Goal: Information Seeking & Learning: Find specific page/section

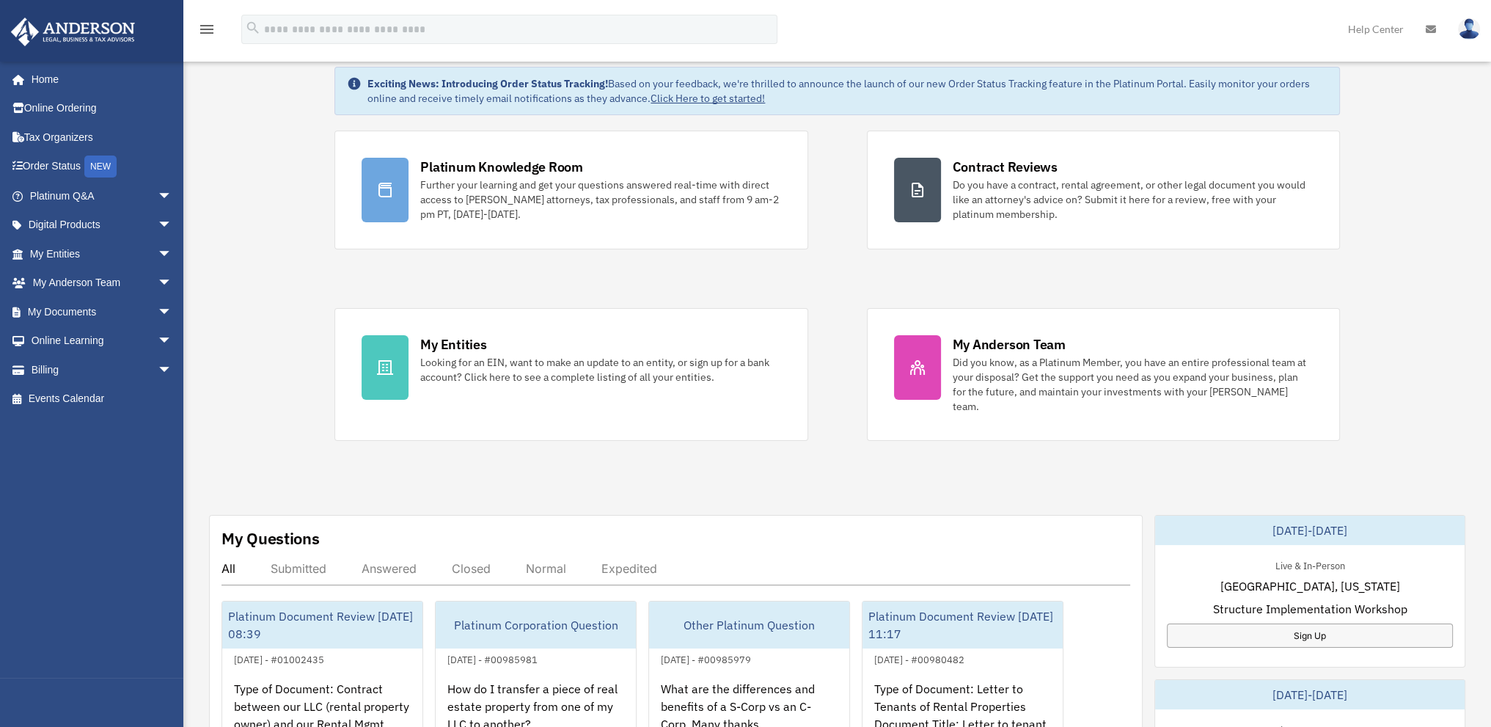
scroll to position [73, 0]
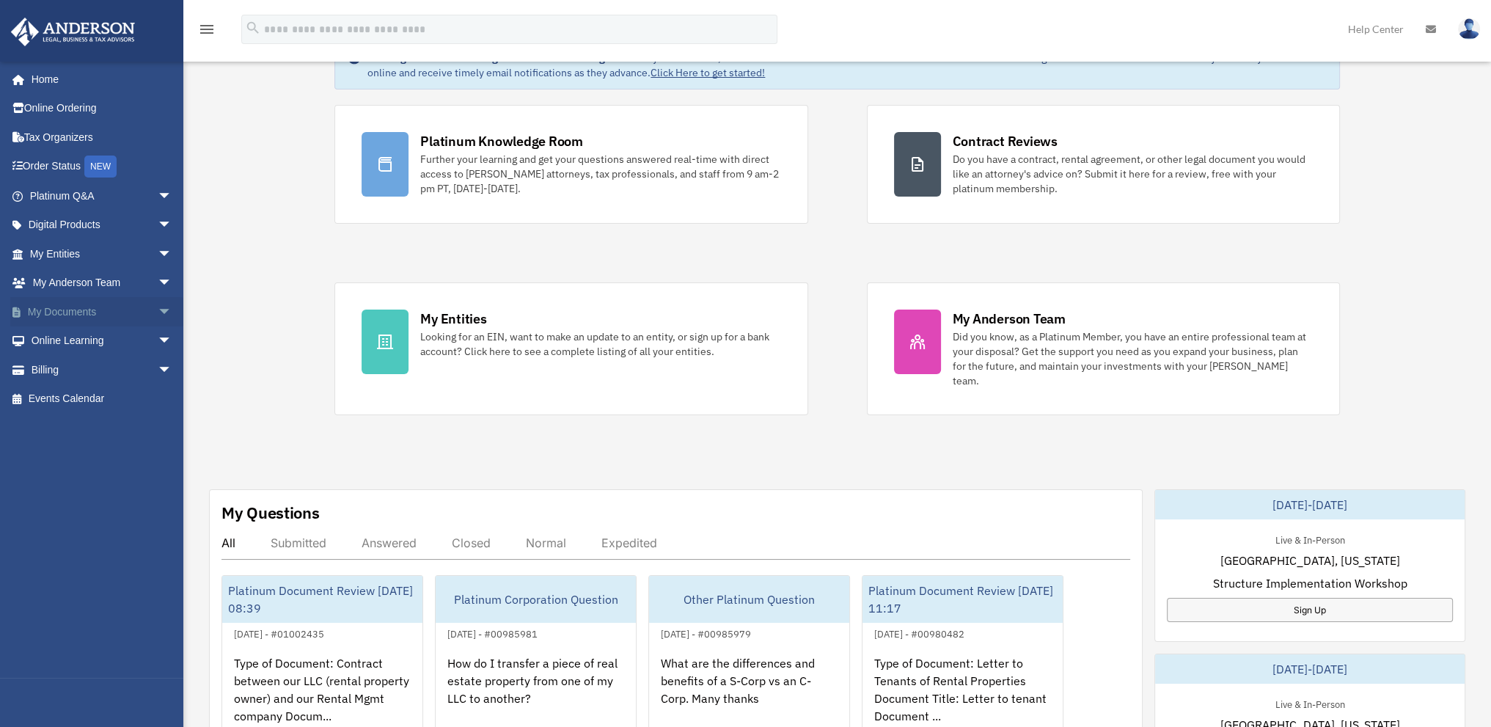
click at [79, 312] on link "My Documents arrow_drop_down" at bounding box center [102, 311] width 184 height 29
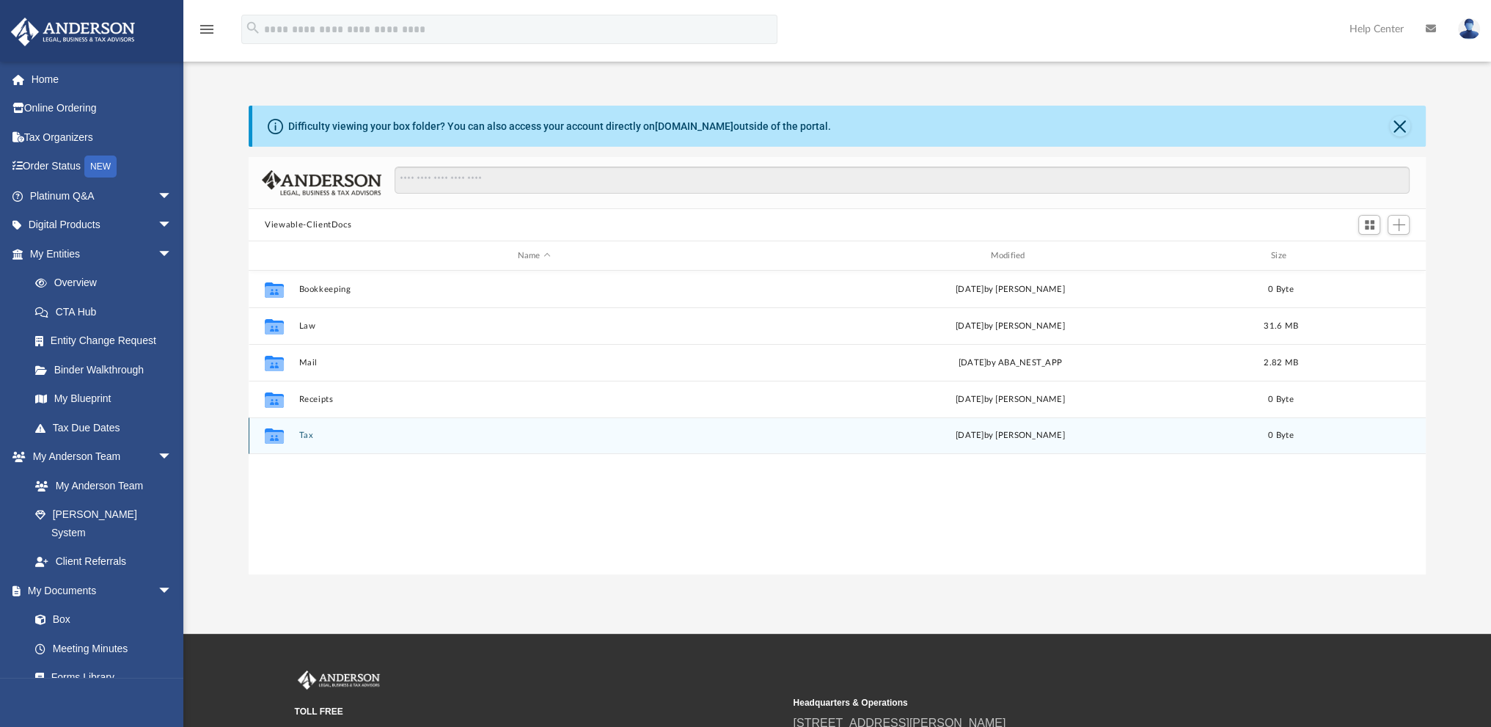
scroll to position [322, 1164]
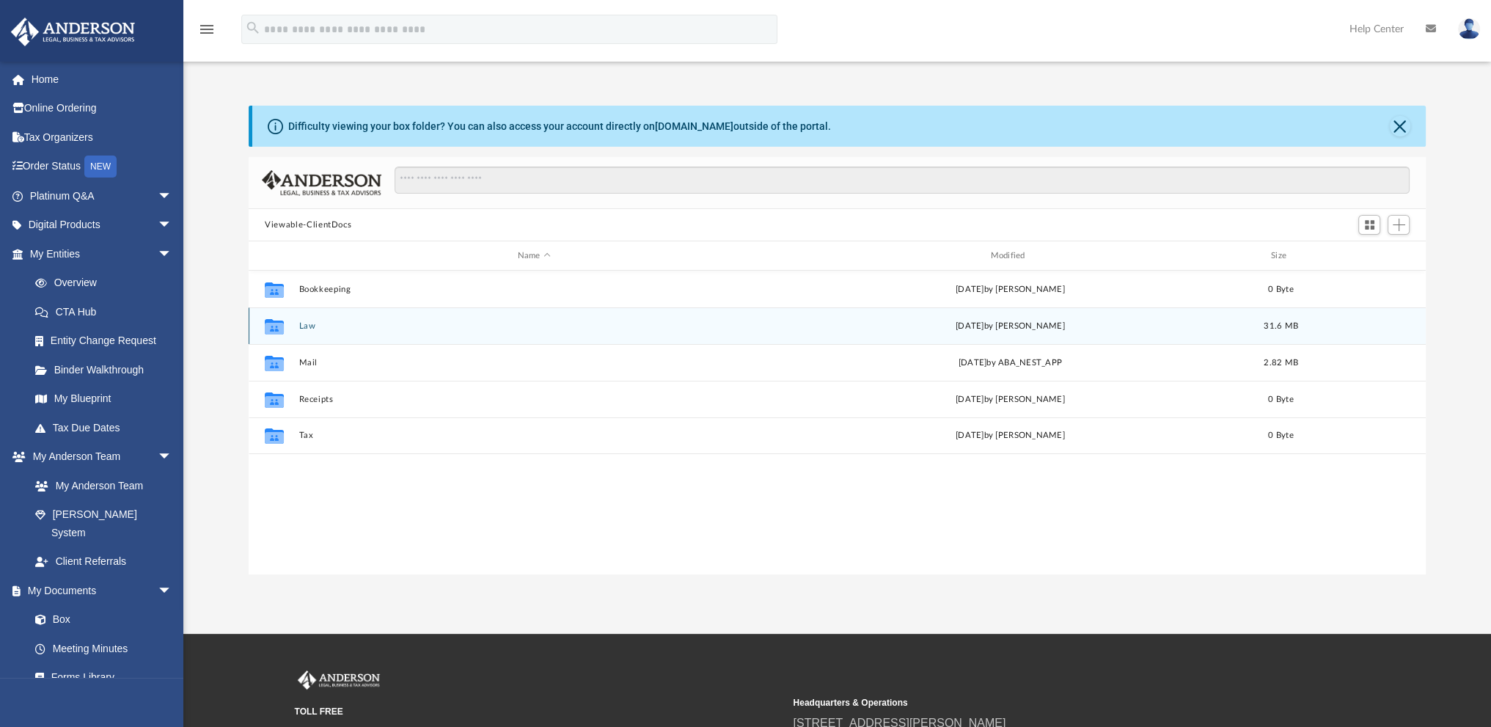
click at [309, 322] on button "Law" at bounding box center [534, 326] width 470 height 10
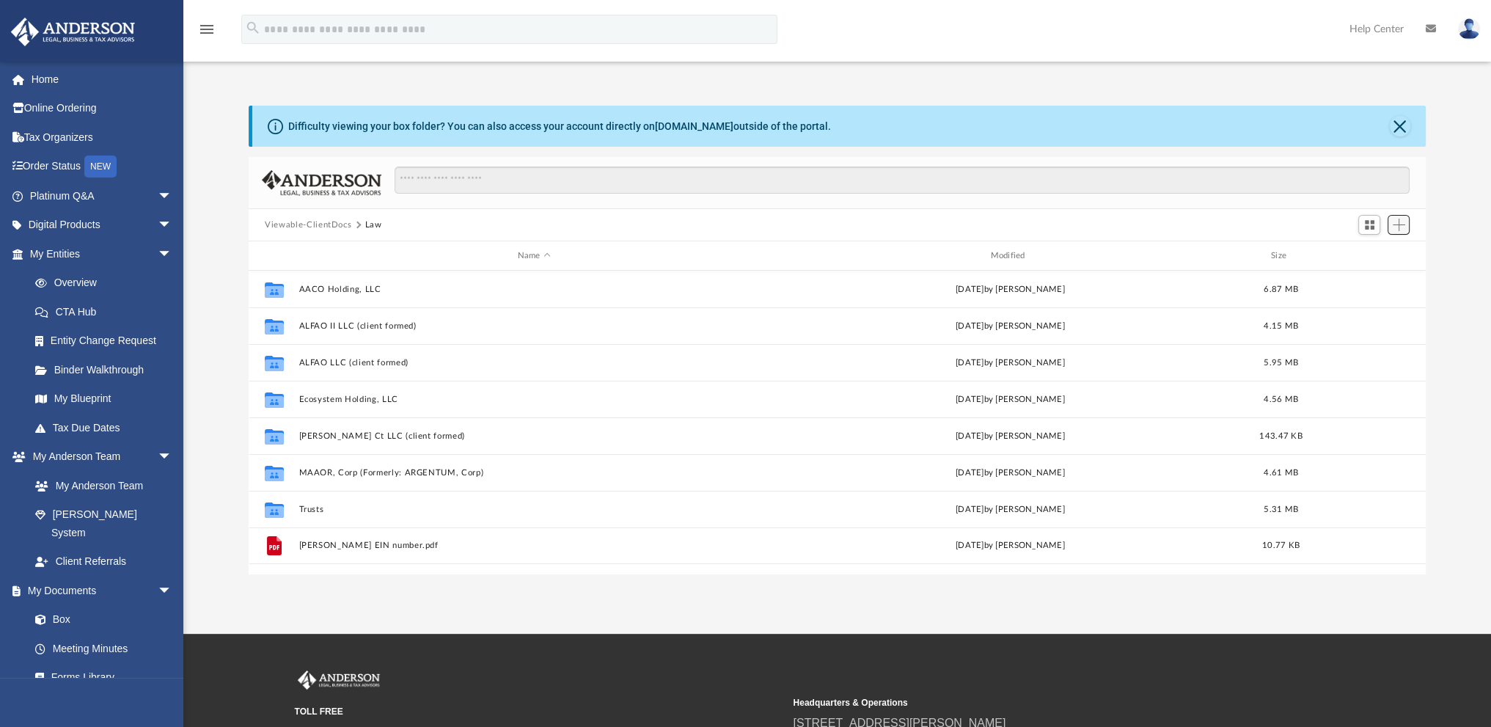
click at [1396, 224] on span "Add" at bounding box center [1398, 224] width 12 height 12
click at [1400, 225] on span "Add" at bounding box center [1398, 224] width 12 height 12
click at [1372, 254] on li "Upload" at bounding box center [1377, 253] width 47 height 15
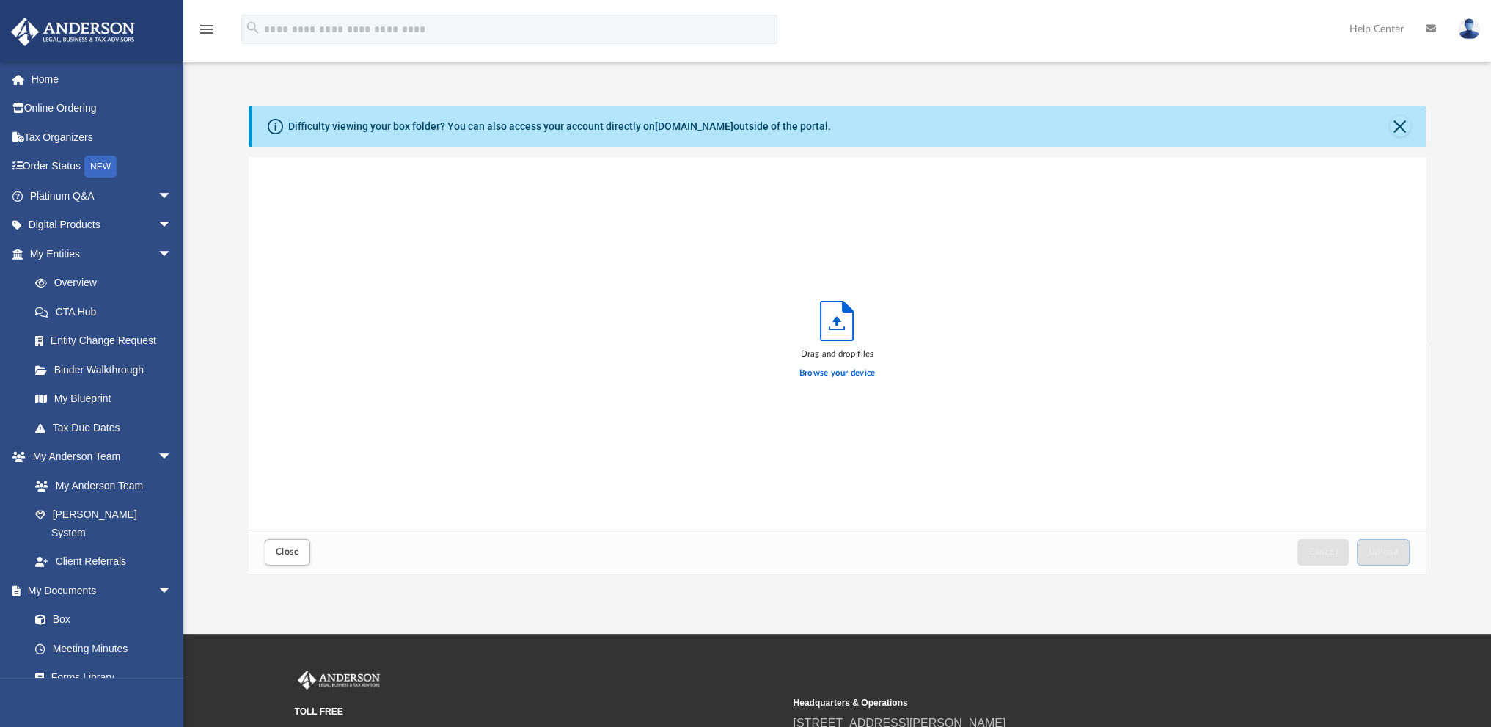
scroll to position [361, 1164]
click at [846, 371] on label "Browse your device" at bounding box center [837, 373] width 76 height 13
click at [0, 0] on input "Browse your device" at bounding box center [0, 0] width 0 height 0
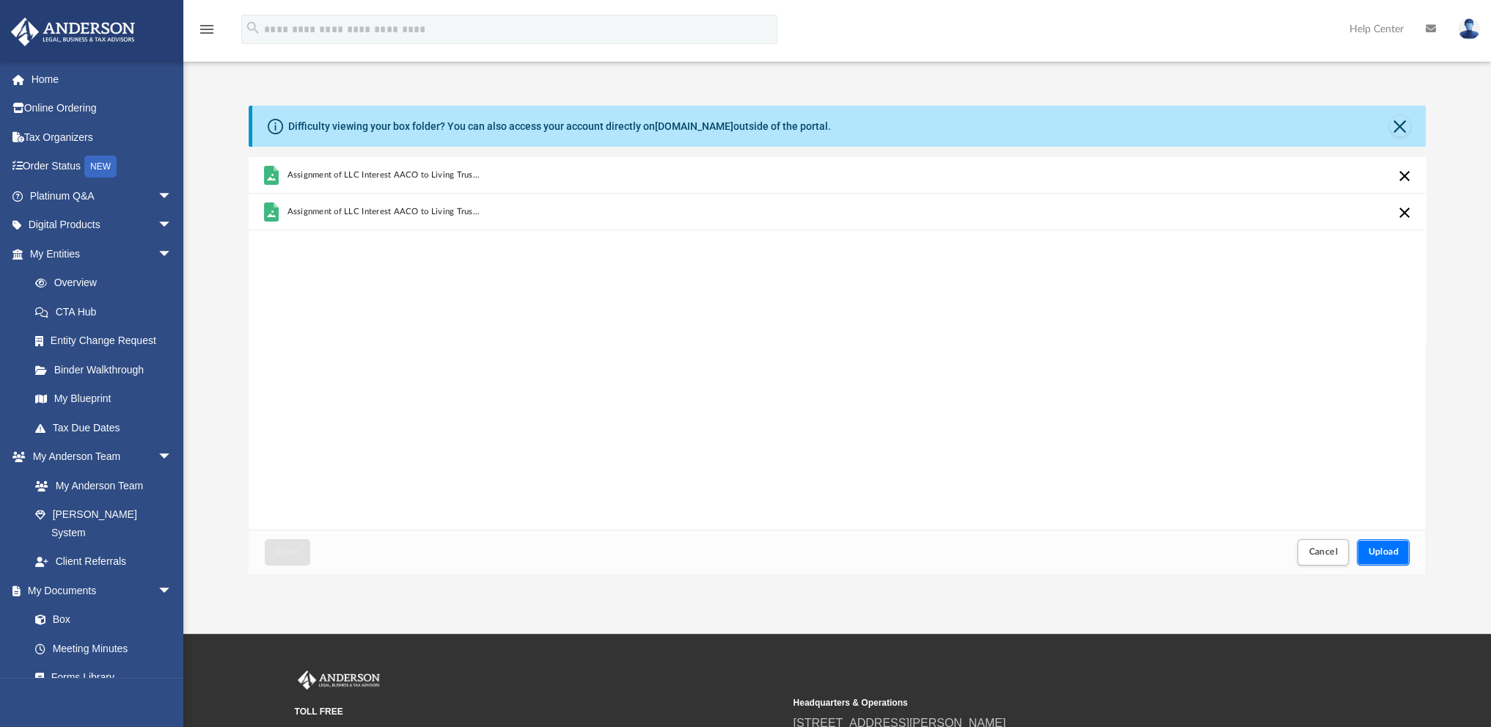
click at [1383, 552] on span "Upload" at bounding box center [1382, 551] width 31 height 9
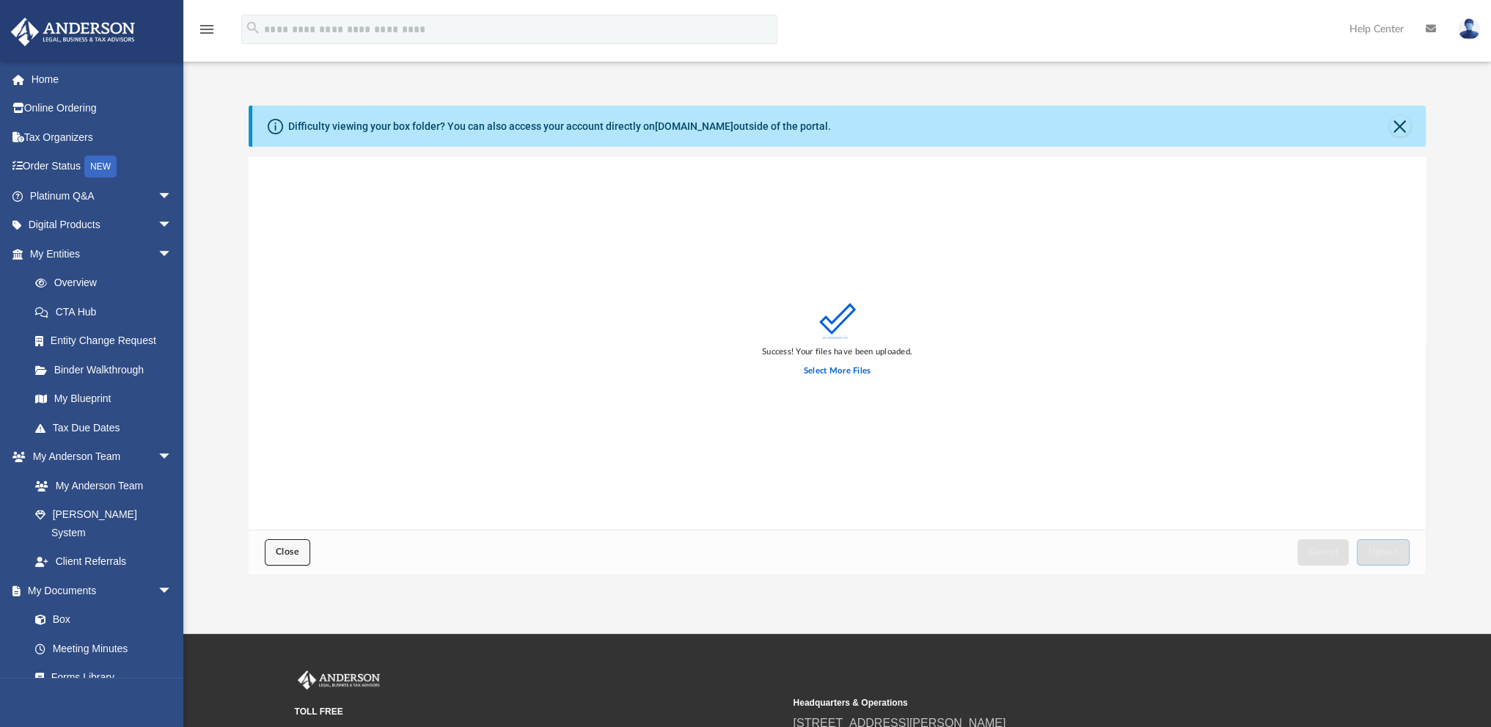
click at [292, 558] on button "Close" at bounding box center [287, 552] width 45 height 26
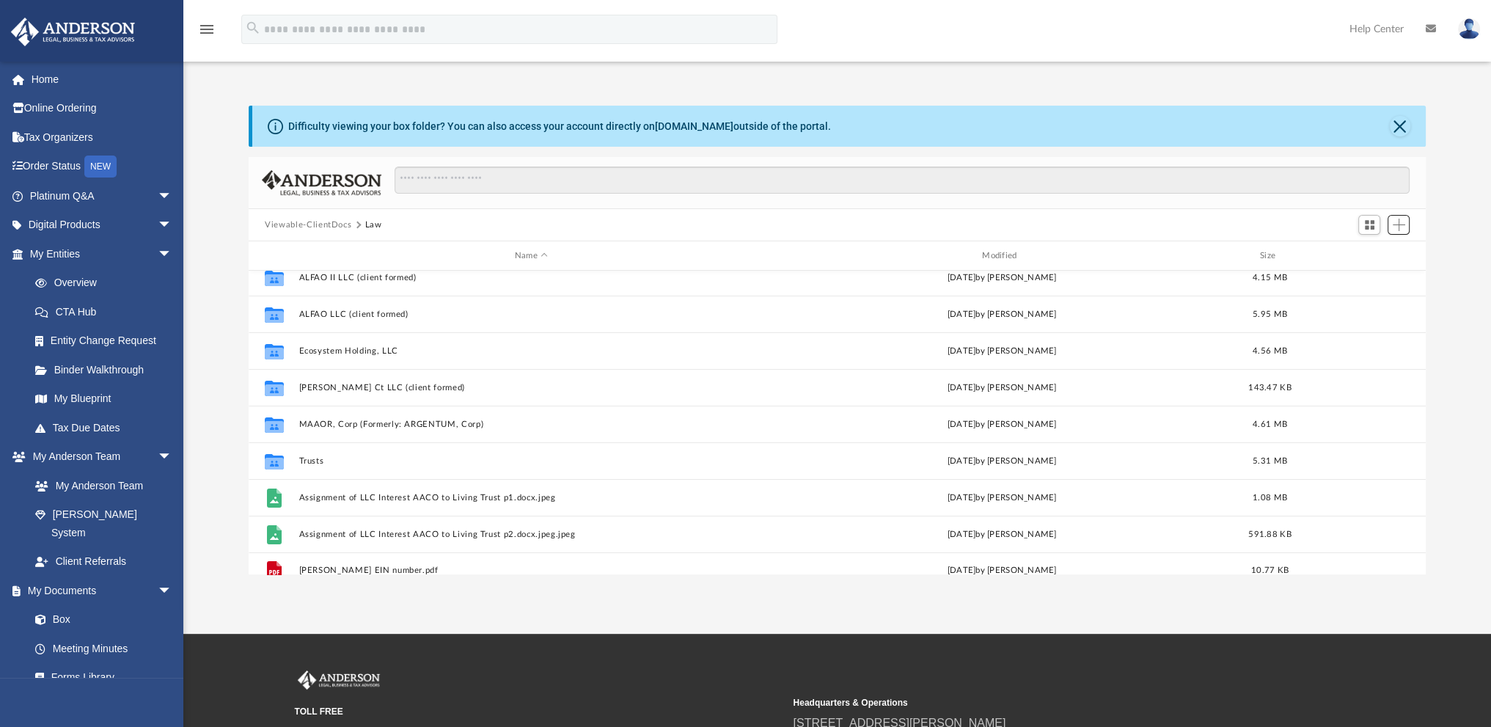
scroll to position [62, 0]
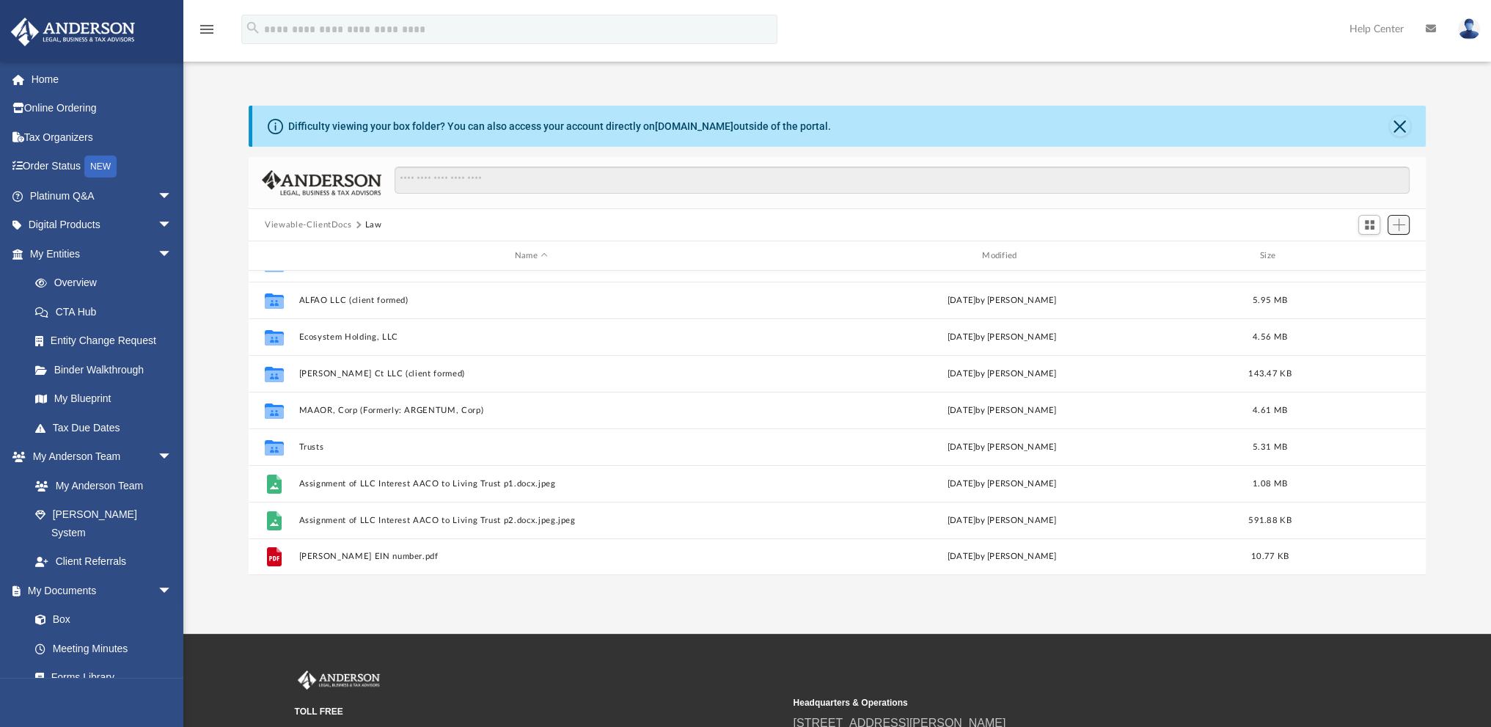
click at [1402, 225] on span "Add" at bounding box center [1398, 224] width 12 height 12
click at [1366, 257] on li "Upload" at bounding box center [1377, 253] width 47 height 15
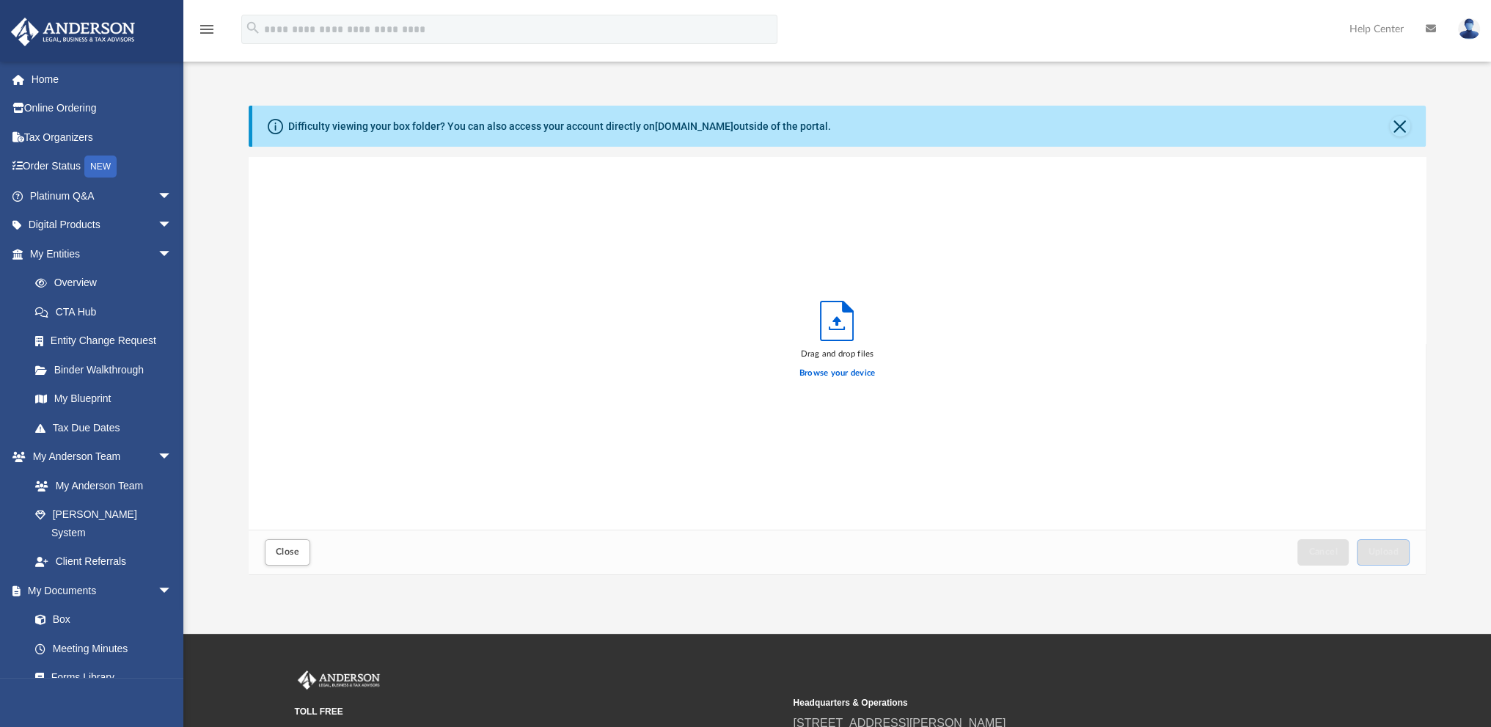
scroll to position [361, 1164]
click at [839, 371] on label "Browse your device" at bounding box center [837, 373] width 76 height 13
click at [0, 0] on input "Browse your device" at bounding box center [0, 0] width 0 height 0
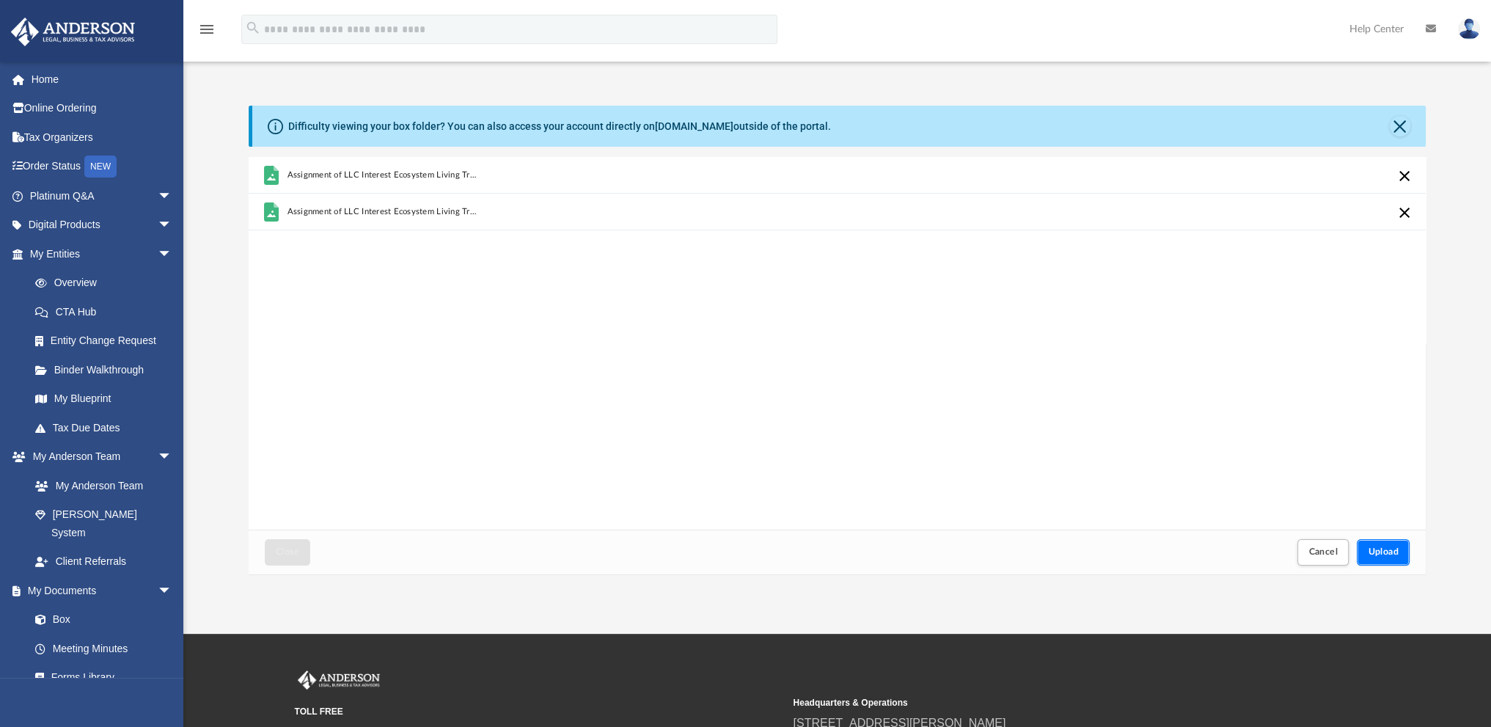
click at [1382, 551] on span "Upload" at bounding box center [1382, 551] width 31 height 9
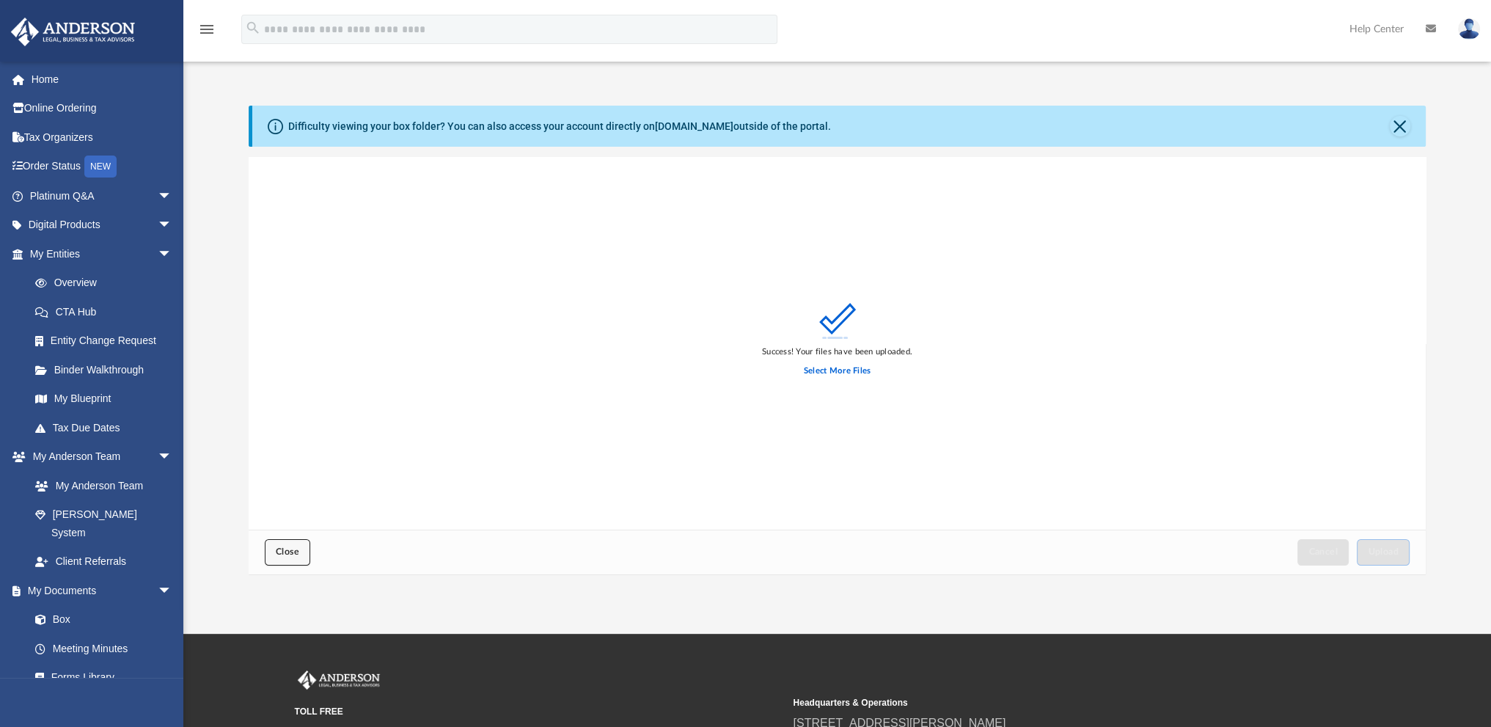
click at [274, 553] on button "Close" at bounding box center [287, 552] width 45 height 26
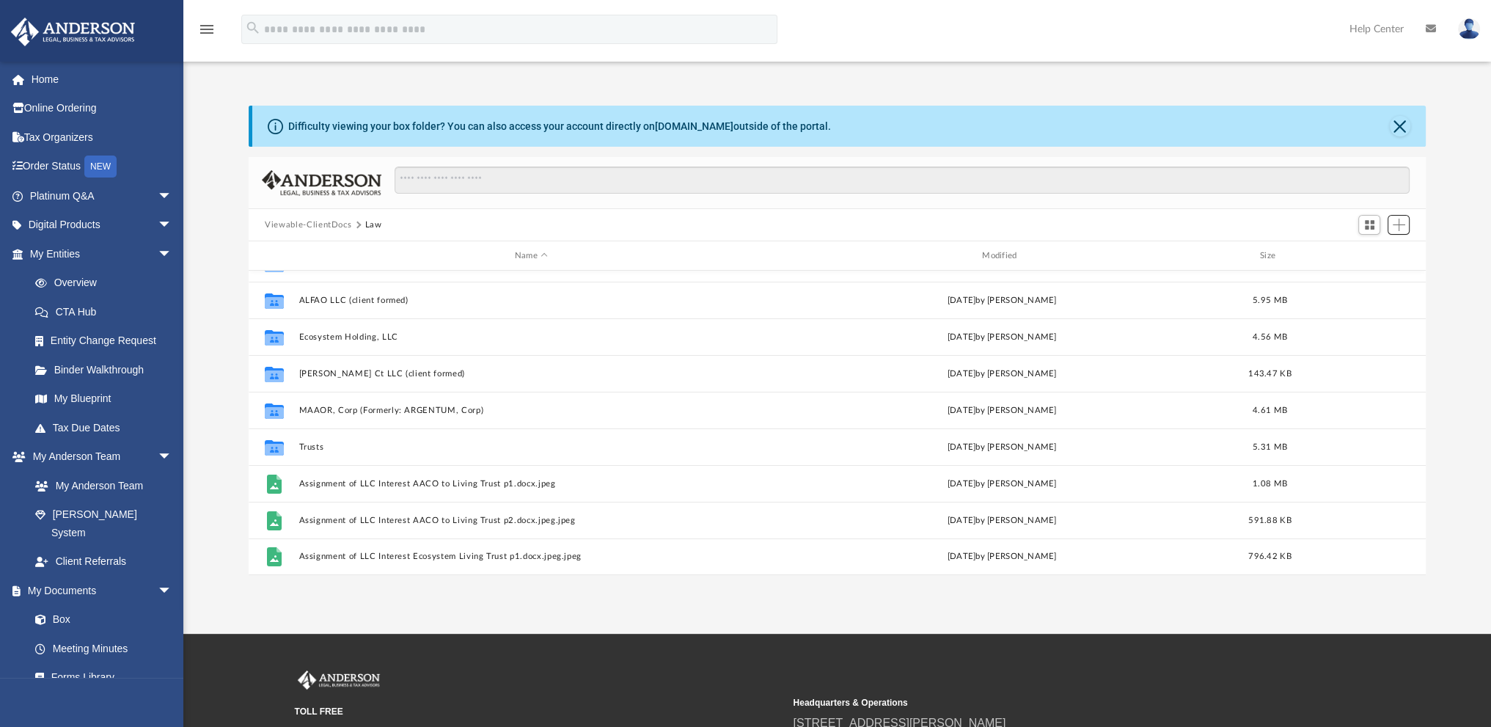
scroll to position [0, 0]
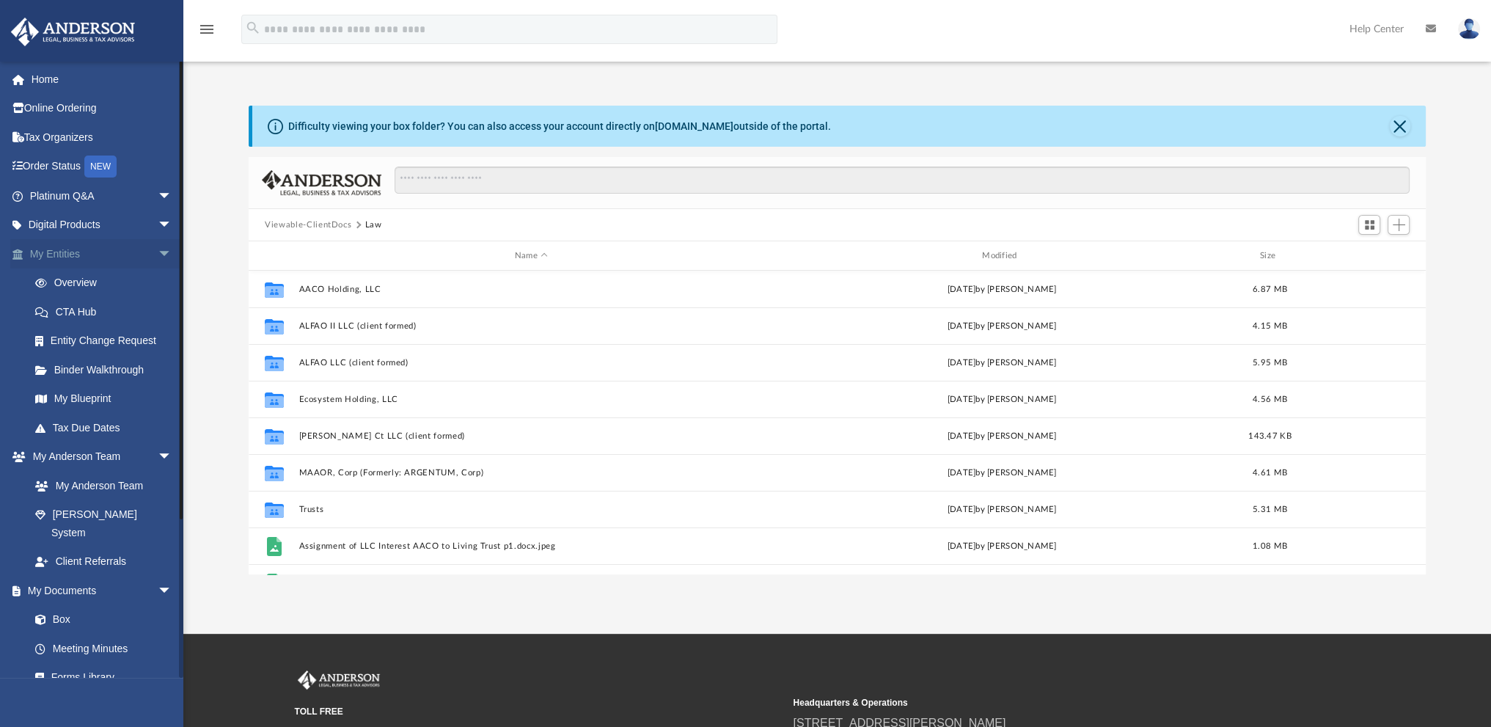
click at [65, 254] on link "My Entities arrow_drop_down" at bounding box center [102, 253] width 184 height 29
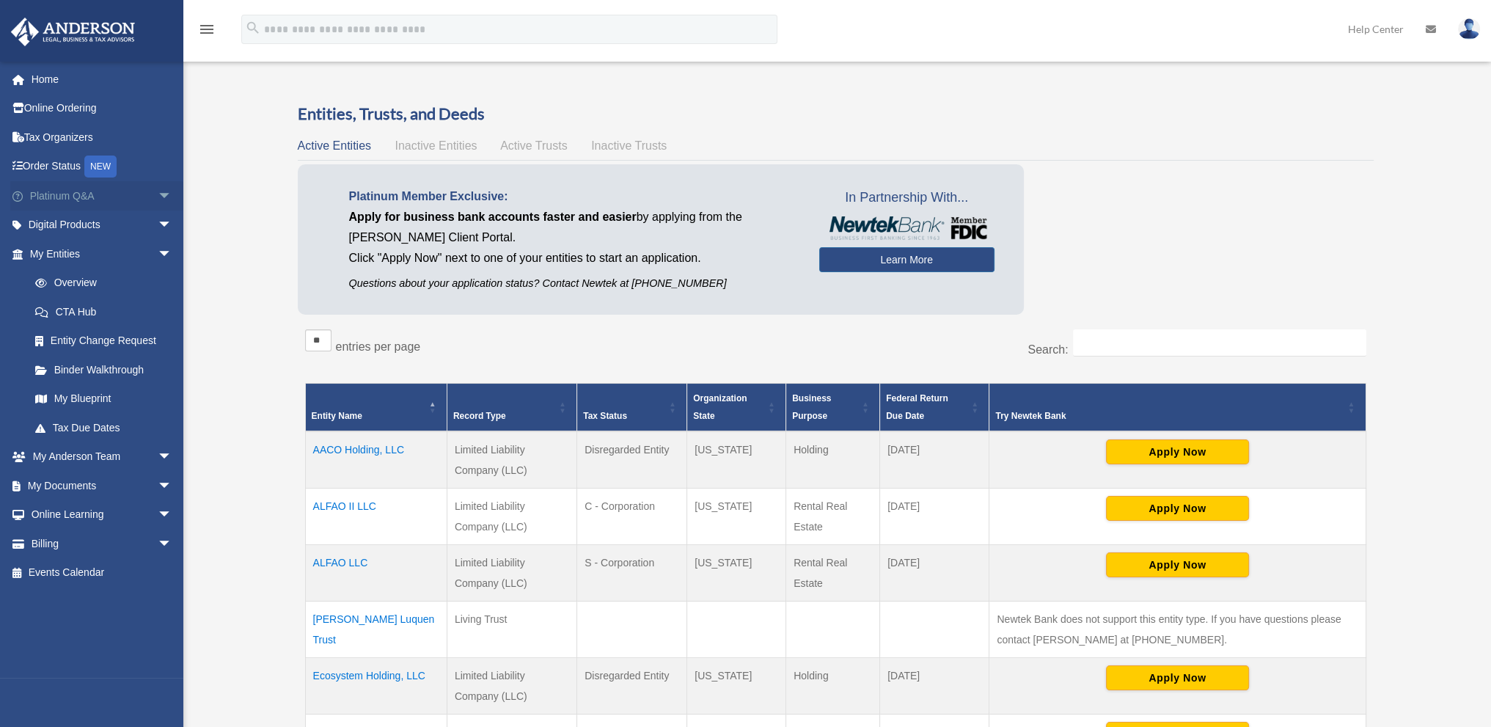
click at [65, 195] on link "Platinum Q&A arrow_drop_down" at bounding box center [102, 195] width 184 height 29
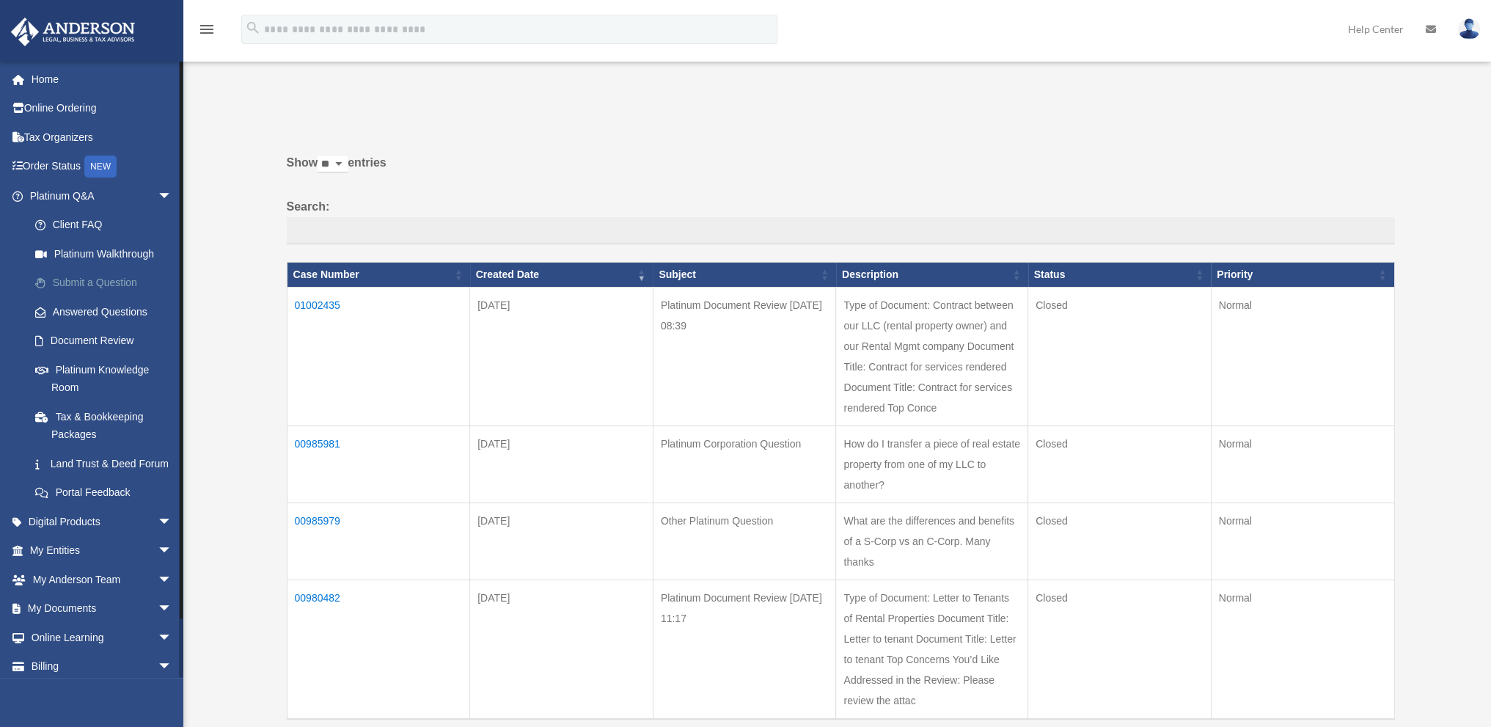
click at [85, 276] on link "Submit a Question" at bounding box center [108, 282] width 174 height 29
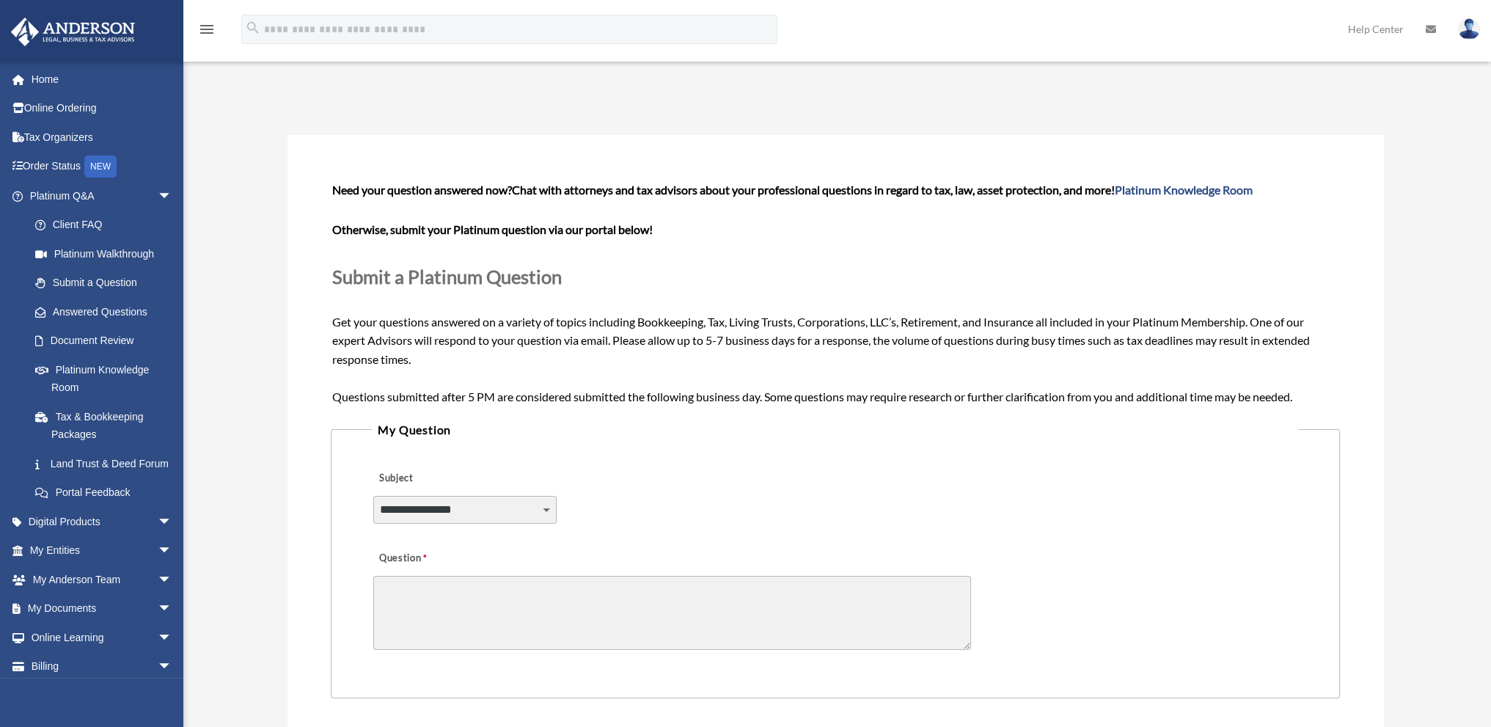
click at [542, 502] on select "**********" at bounding box center [464, 510] width 183 height 28
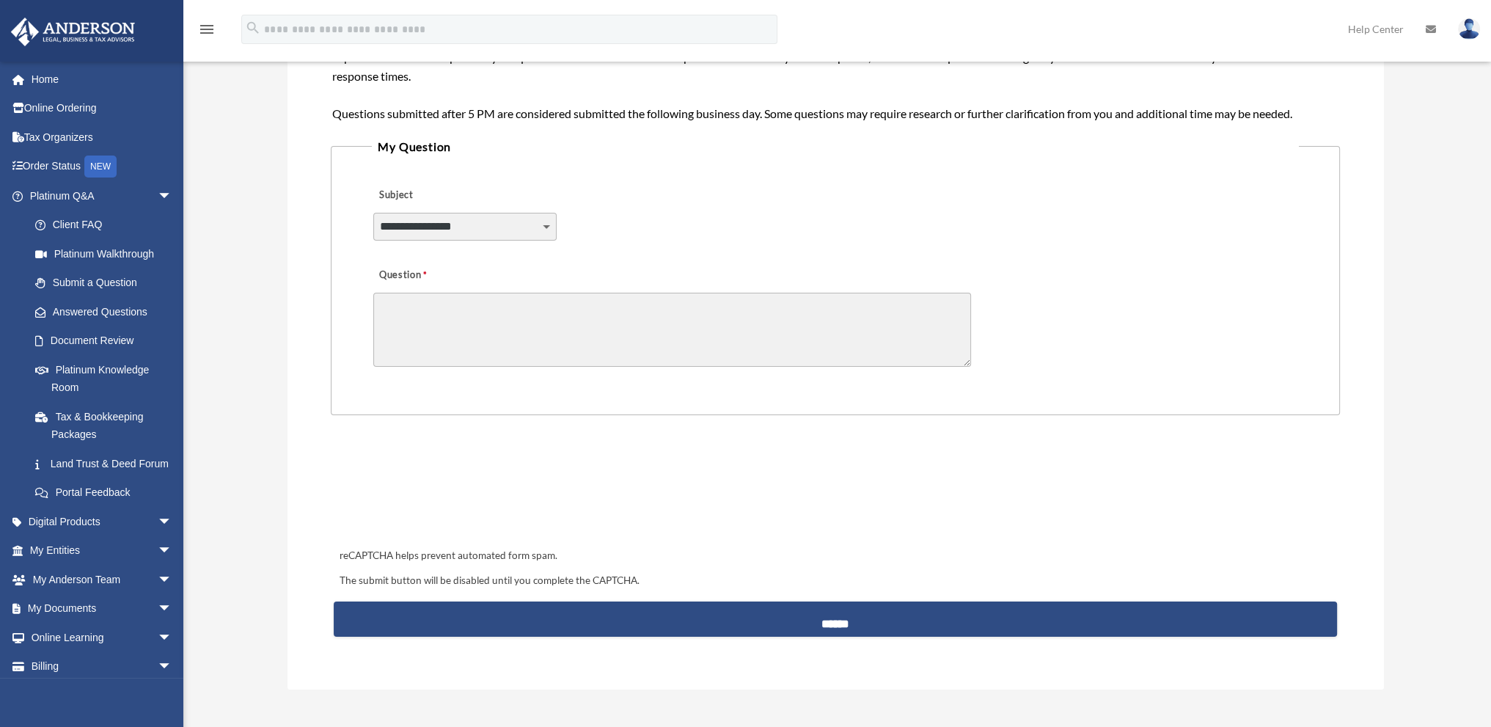
scroll to position [293, 0]
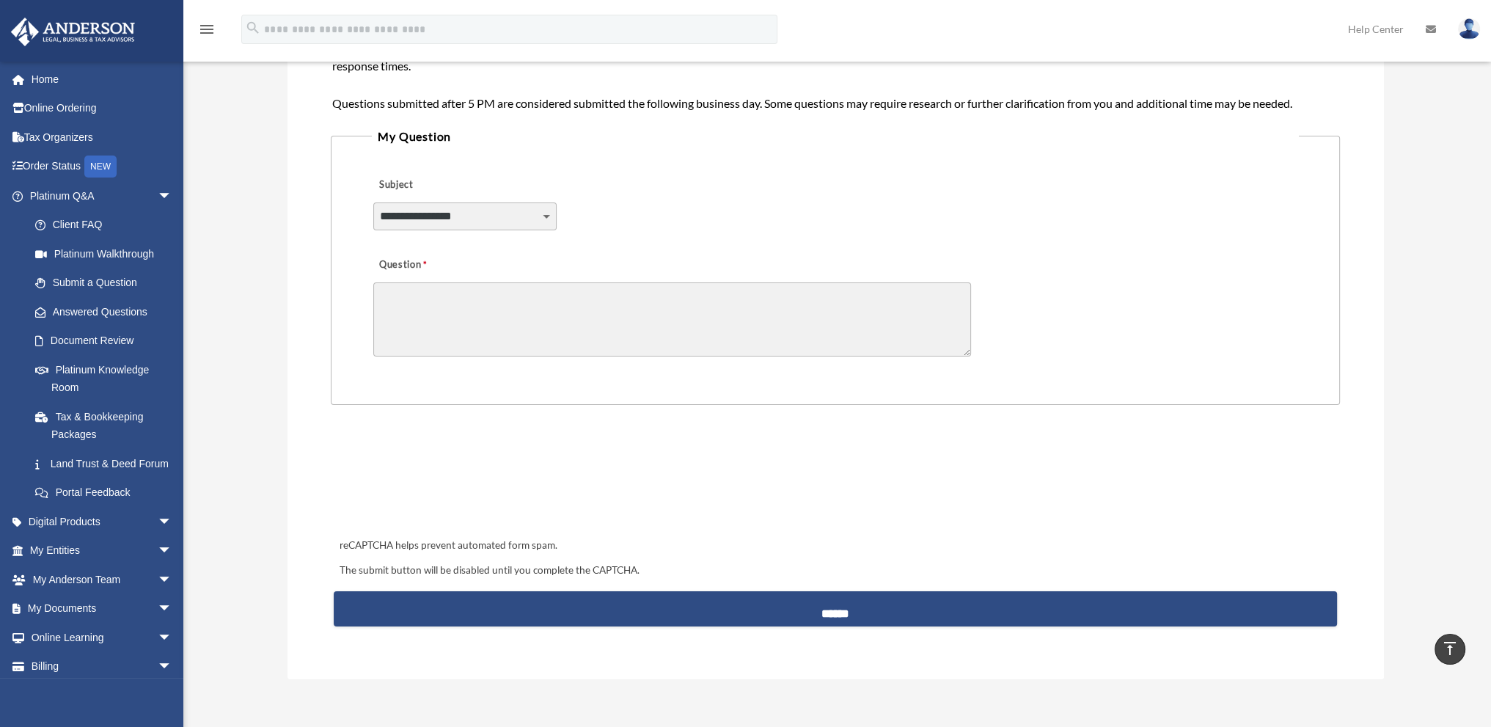
click at [552, 218] on select "**********" at bounding box center [464, 216] width 183 height 28
select select "******"
click at [373, 202] on select "**********" at bounding box center [464, 216] width 183 height 28
click at [571, 302] on textarea "Question" at bounding box center [672, 319] width 598 height 74
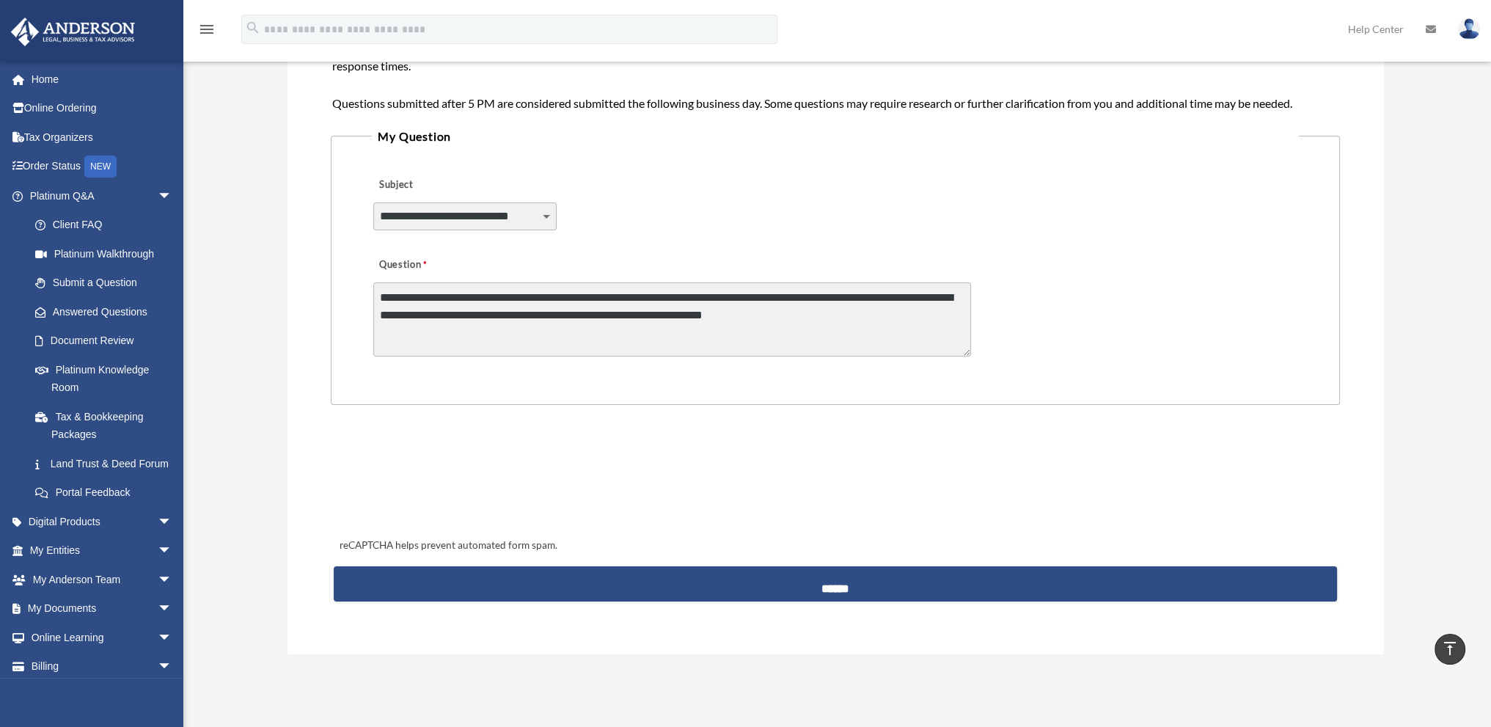
click at [837, 326] on textarea "**********" at bounding box center [672, 319] width 598 height 74
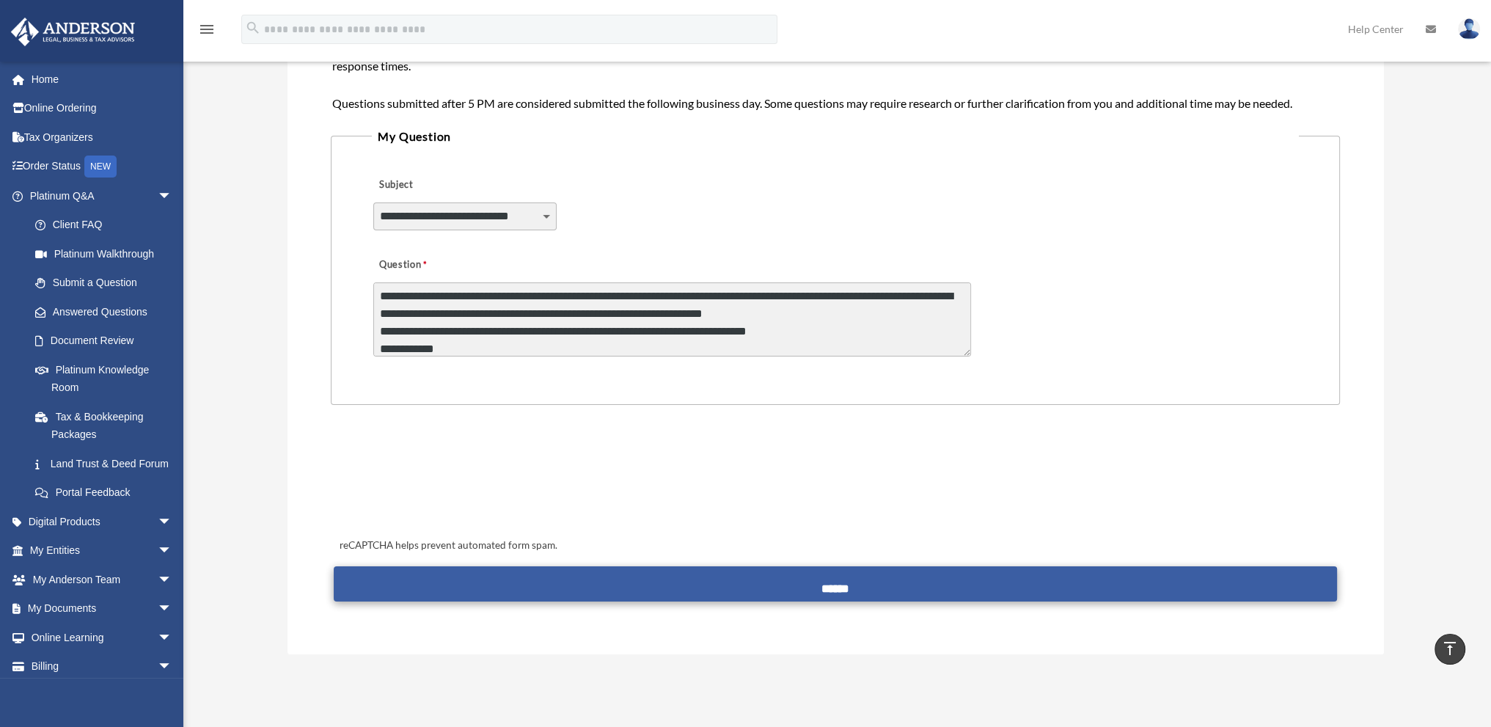
type textarea "**********"
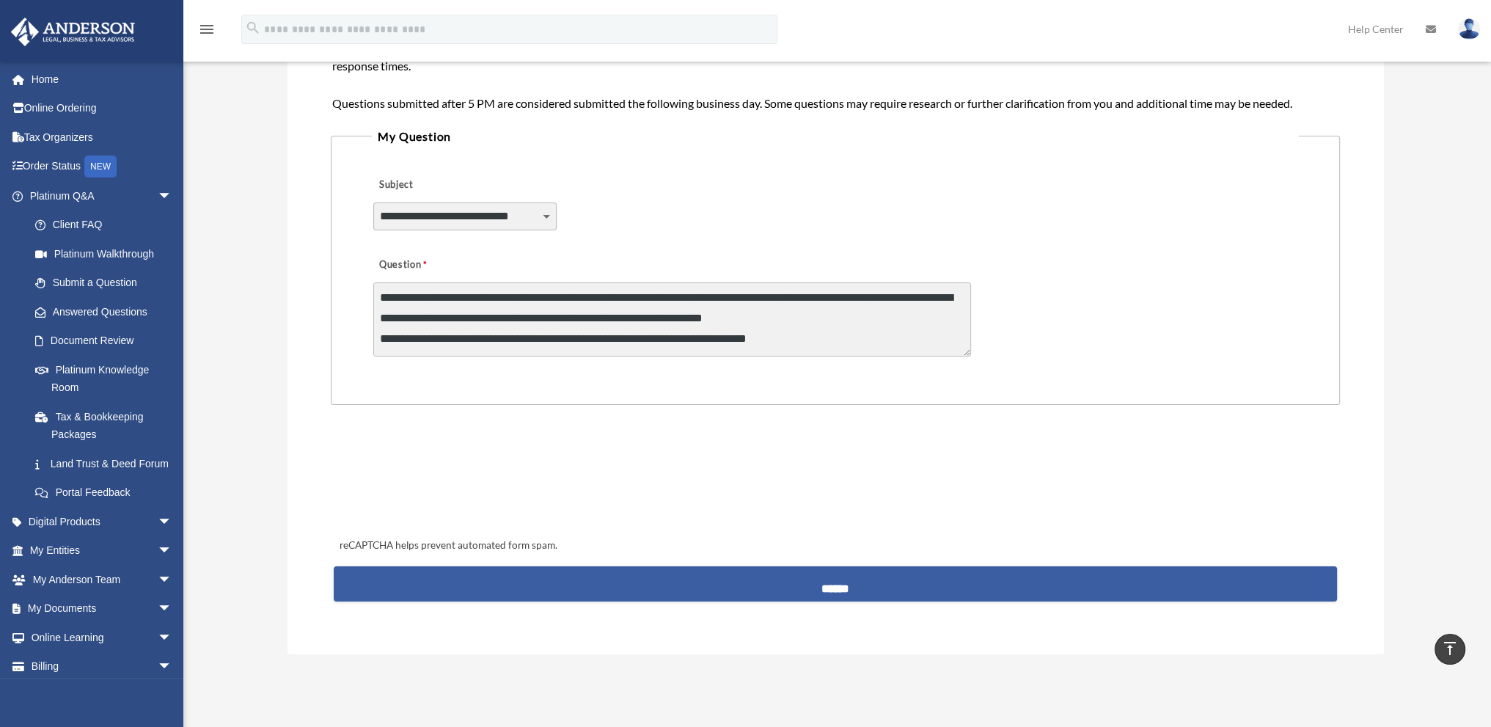
click at [818, 579] on input "******" at bounding box center [835, 583] width 1002 height 35
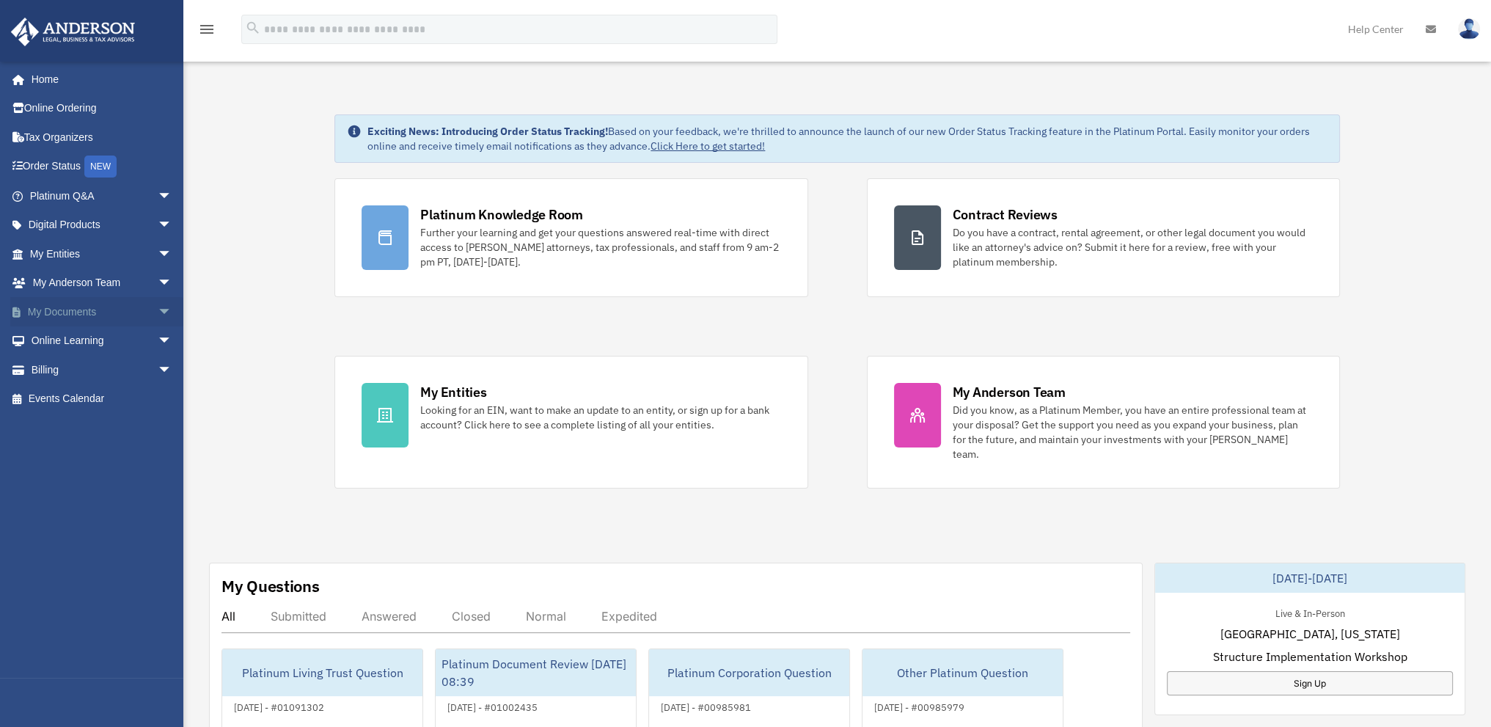
click at [158, 314] on span "arrow_drop_down" at bounding box center [172, 312] width 29 height 30
click at [95, 397] on link "Forms Library" at bounding box center [108, 398] width 174 height 29
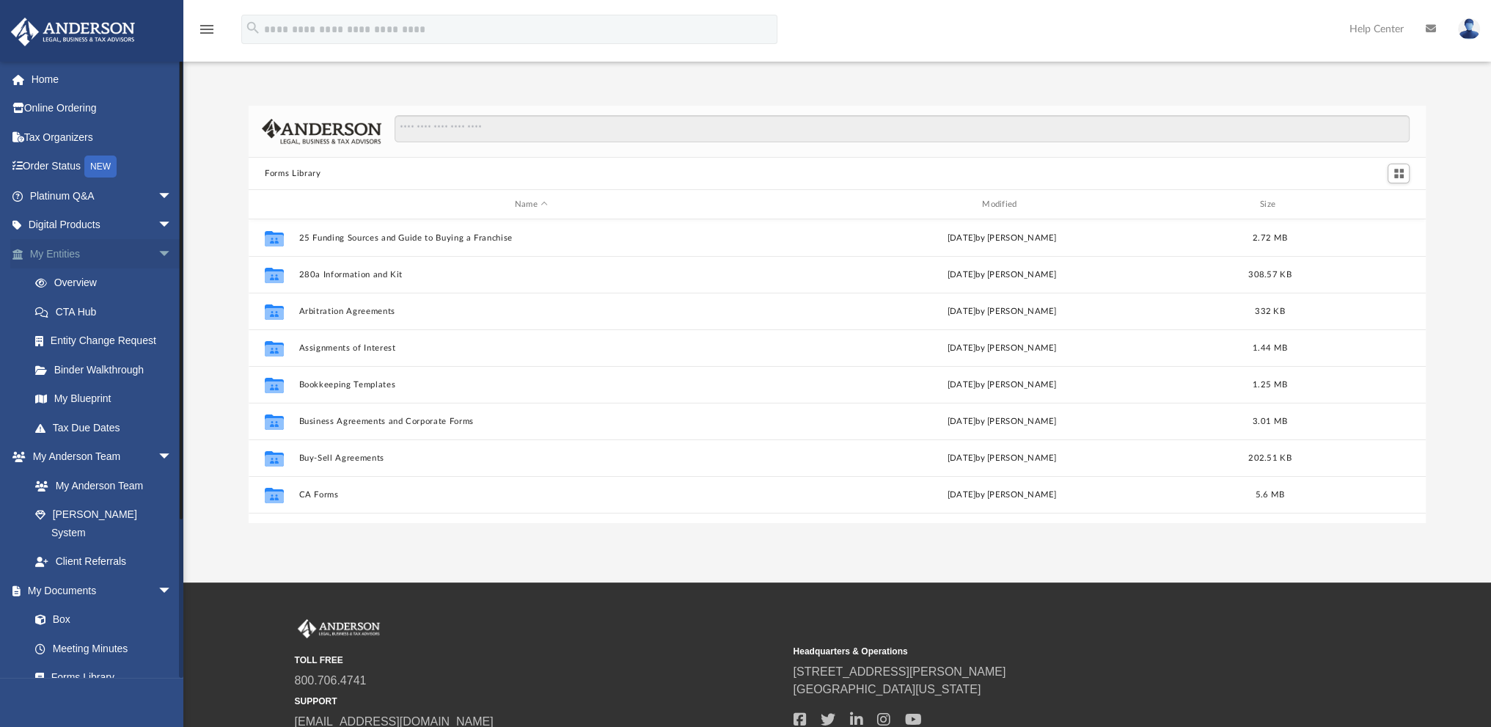
click at [158, 249] on span "arrow_drop_down" at bounding box center [172, 254] width 29 height 30
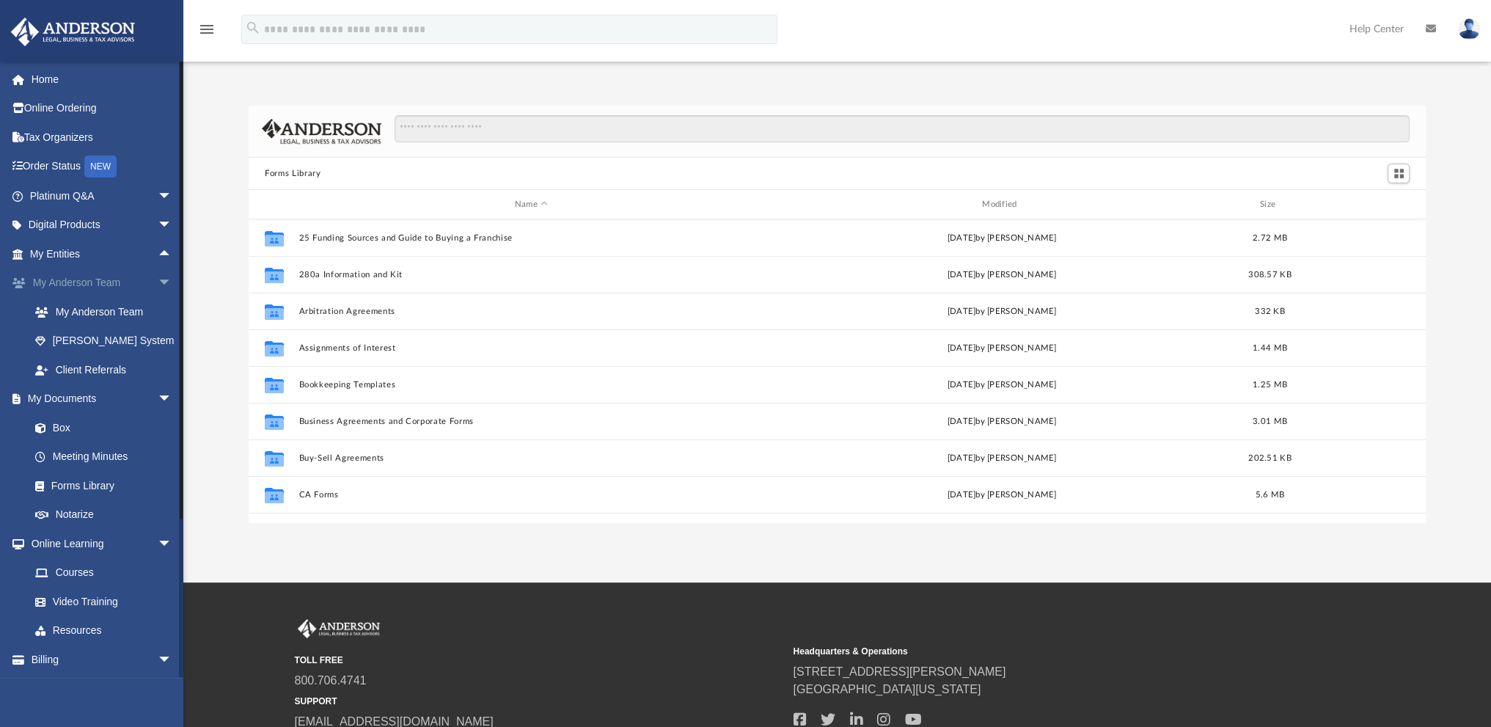
click at [158, 278] on span "arrow_drop_down" at bounding box center [172, 283] width 29 height 30
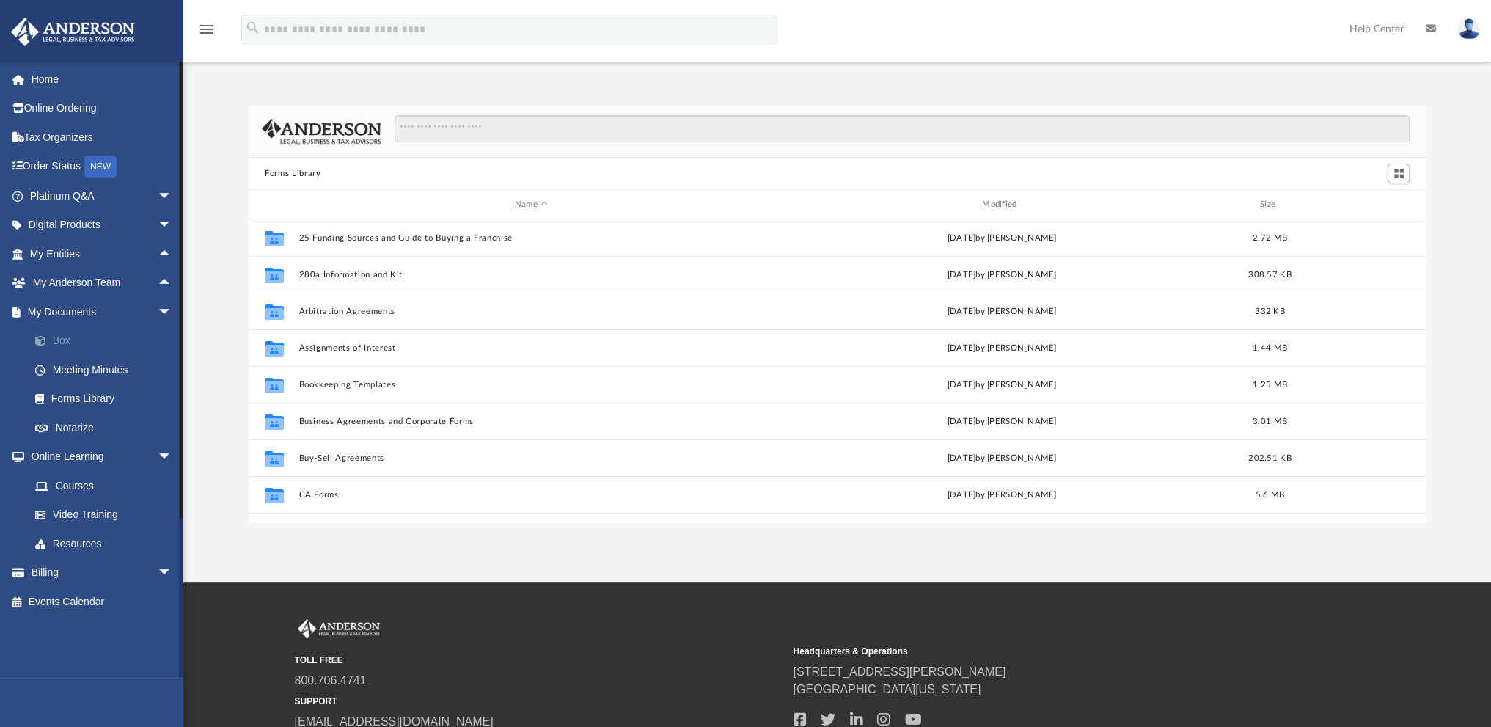
click at [62, 339] on link "Box" at bounding box center [108, 340] width 174 height 29
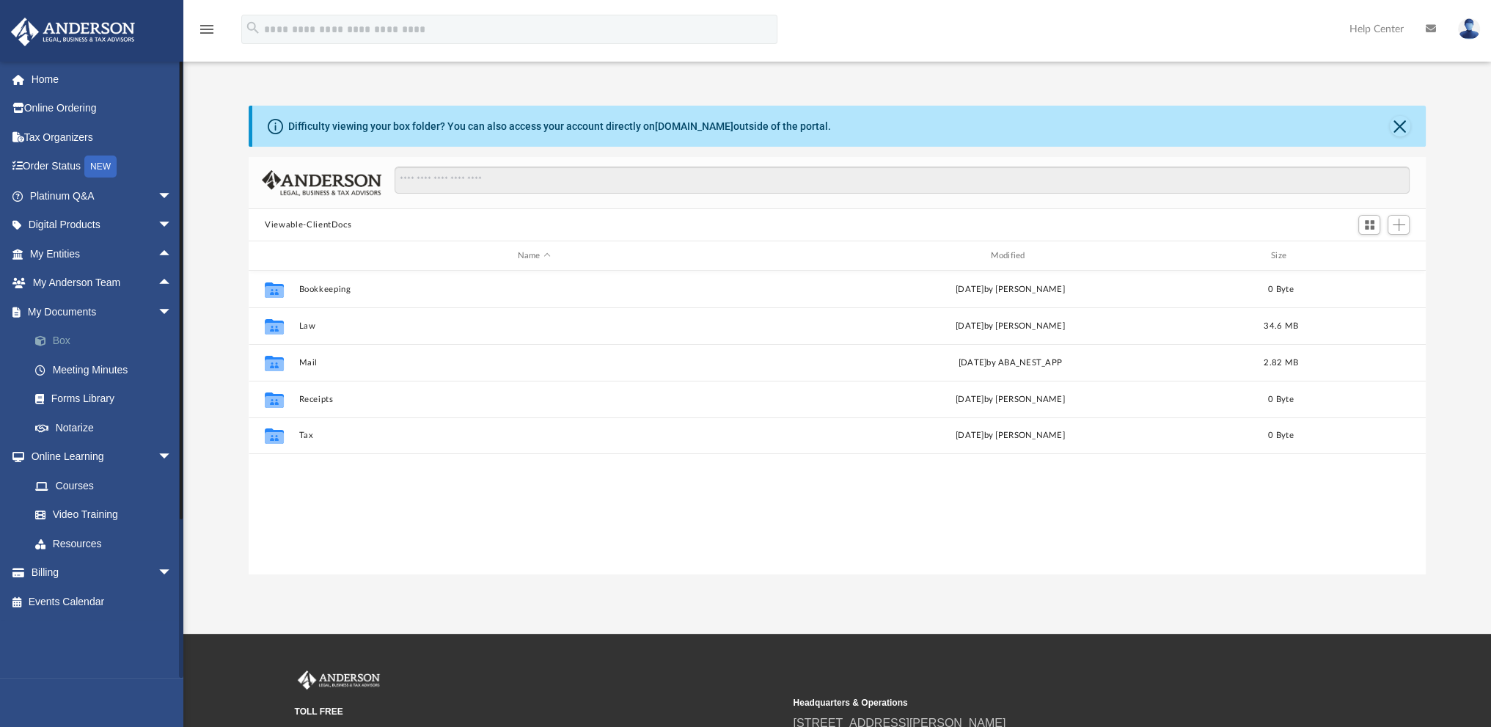
scroll to position [322, 1164]
click at [158, 451] on span "arrow_drop_down" at bounding box center [172, 457] width 29 height 30
click at [158, 479] on span "arrow_drop_down" at bounding box center [172, 486] width 29 height 30
click at [158, 479] on span "arrow_drop_up" at bounding box center [172, 486] width 29 height 30
click at [68, 370] on link "Meeting Minutes" at bounding box center [108, 369] width 174 height 29
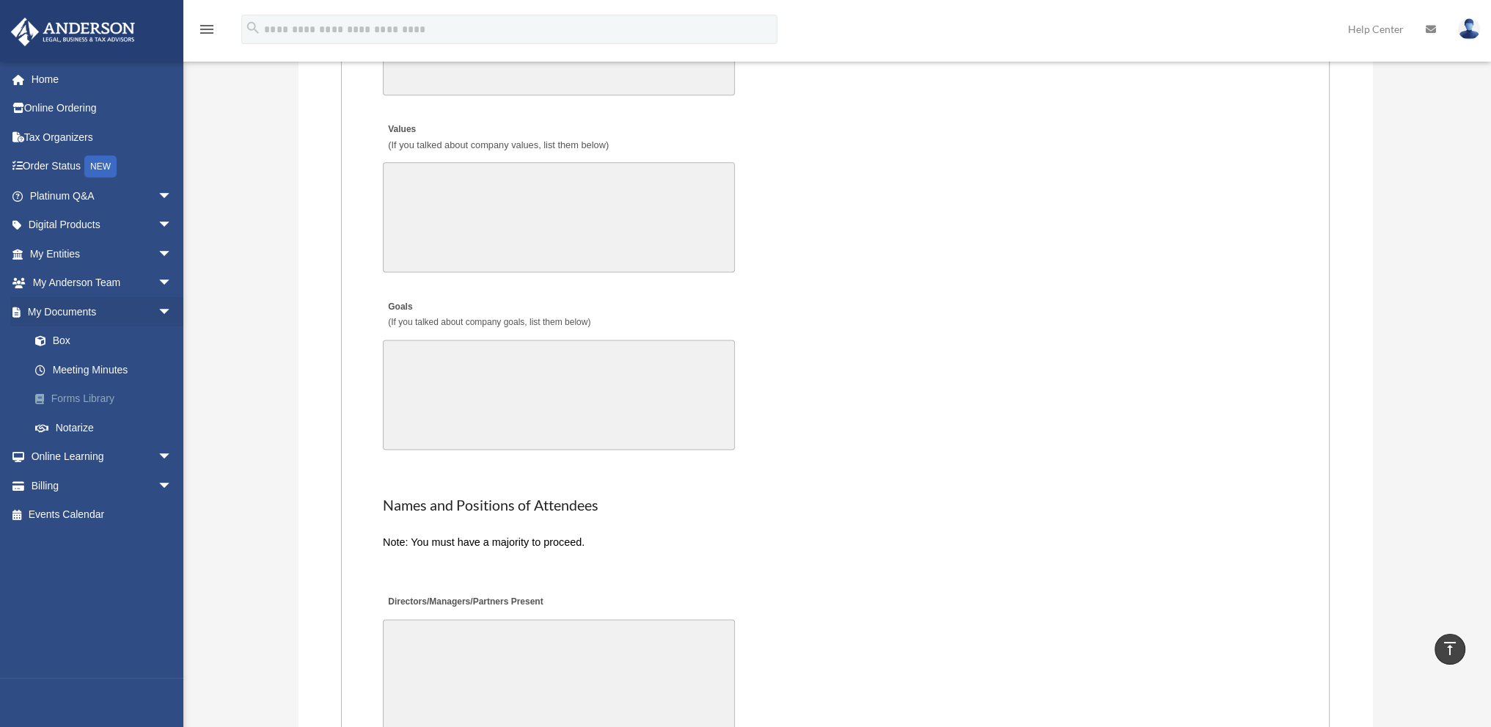
scroll to position [2010, 0]
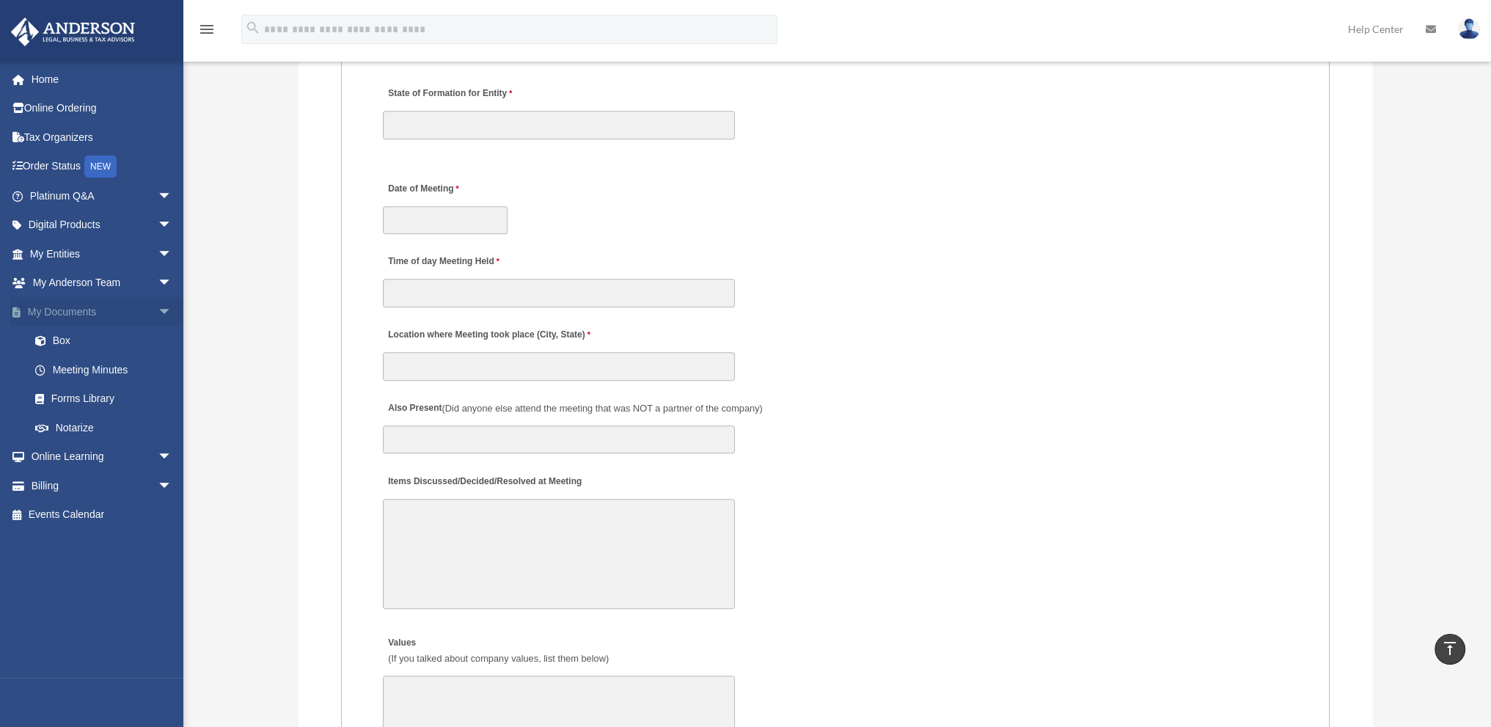
click at [158, 307] on span "arrow_drop_down" at bounding box center [172, 312] width 29 height 30
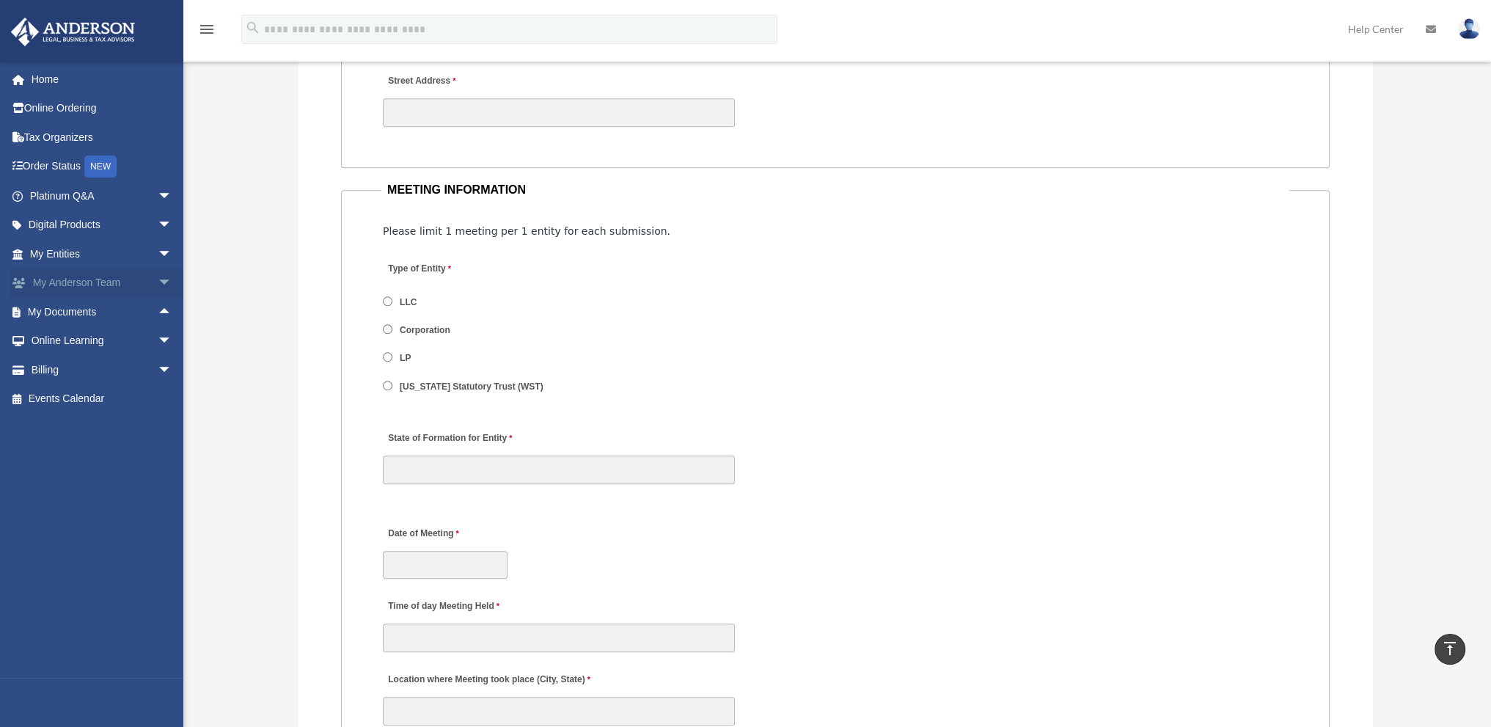
scroll to position [1644, 0]
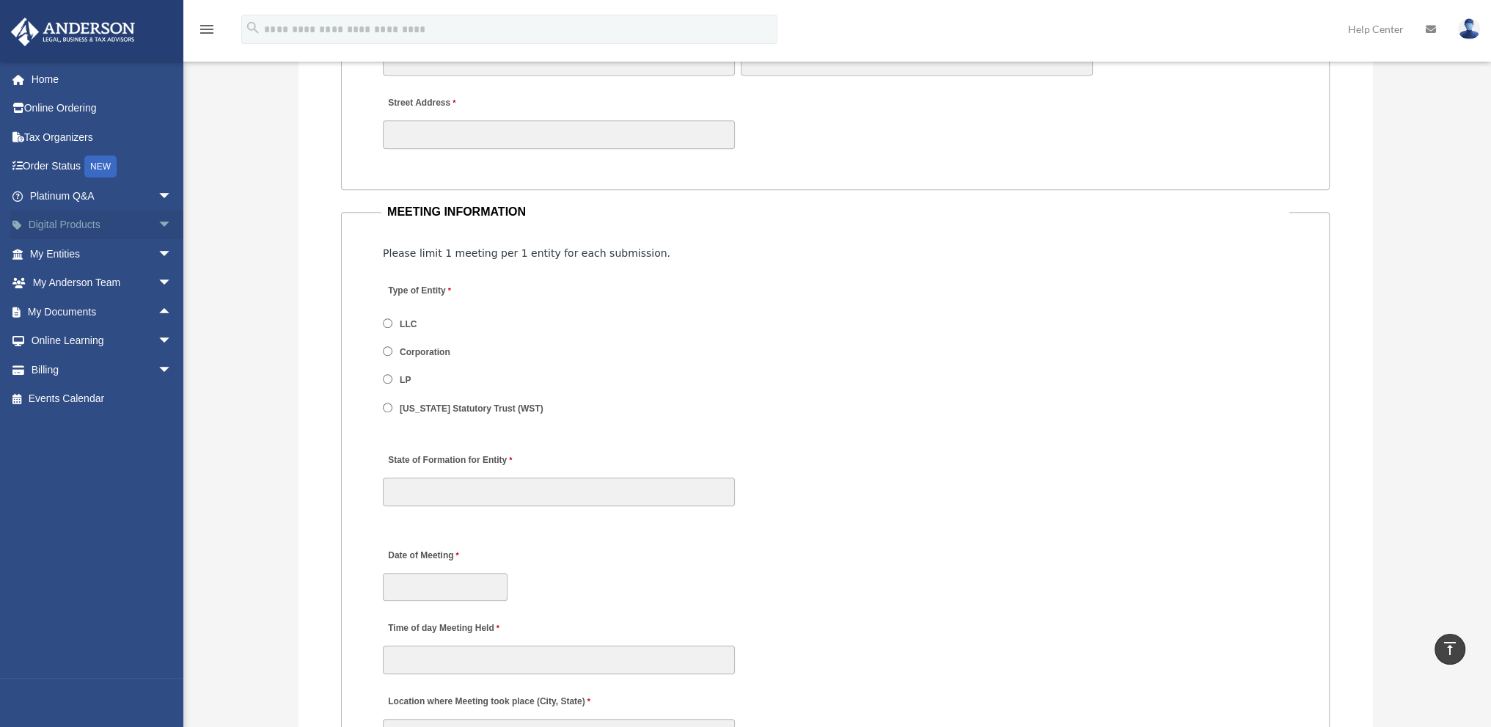
click at [158, 227] on span "arrow_drop_down" at bounding box center [172, 225] width 29 height 30
click at [158, 224] on span "arrow_drop_up" at bounding box center [172, 225] width 29 height 30
click at [158, 196] on span "arrow_drop_down" at bounding box center [172, 196] width 29 height 30
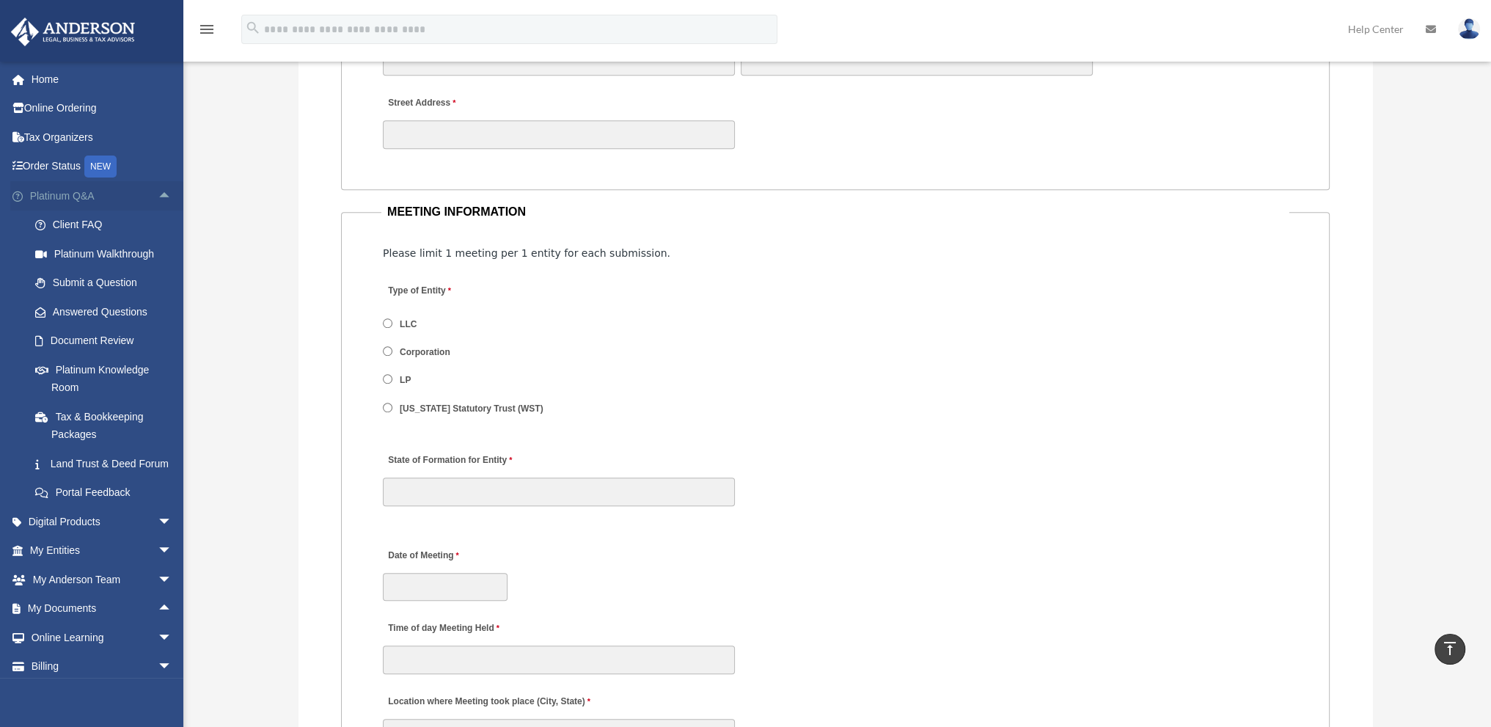
click at [56, 188] on link "Platinum Q&A arrow_drop_up" at bounding box center [102, 195] width 184 height 29
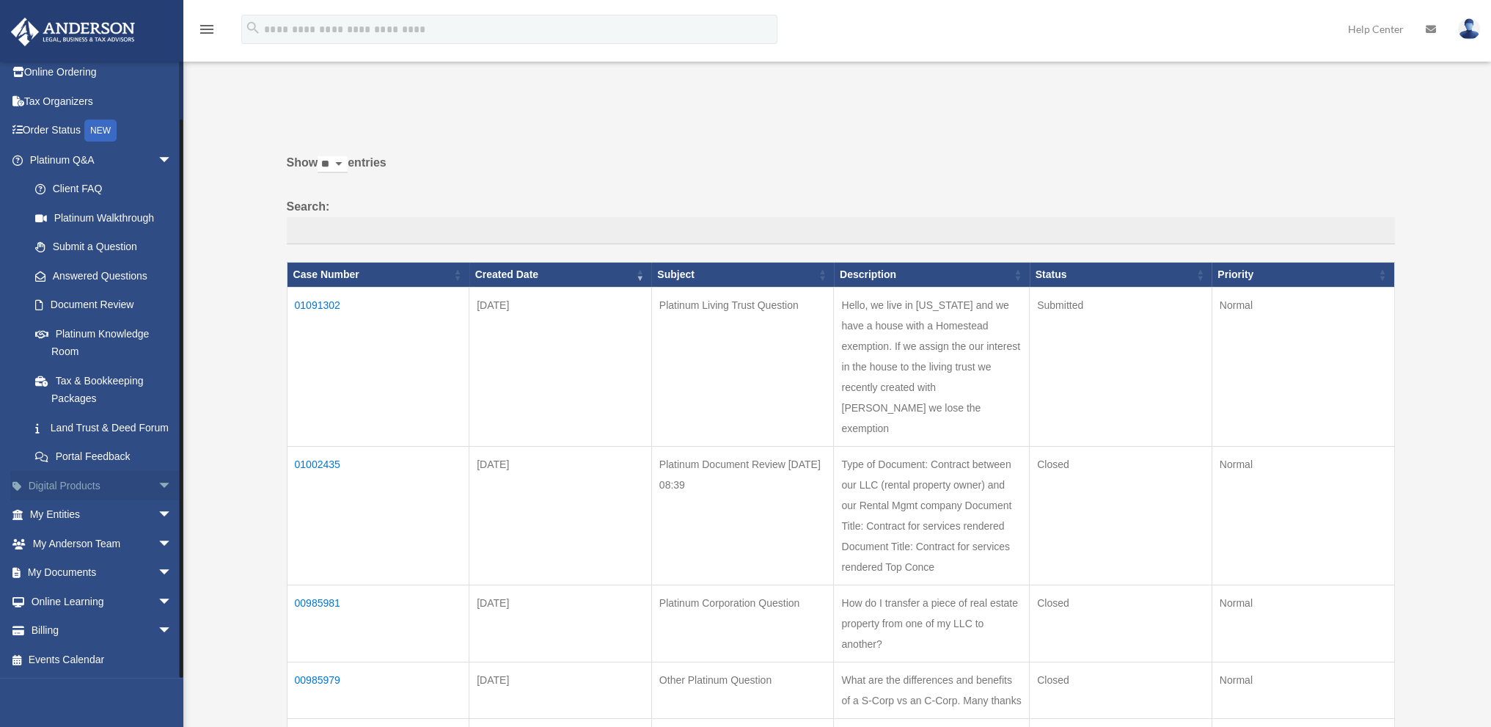
click at [158, 489] on span "arrow_drop_down" at bounding box center [172, 486] width 29 height 30
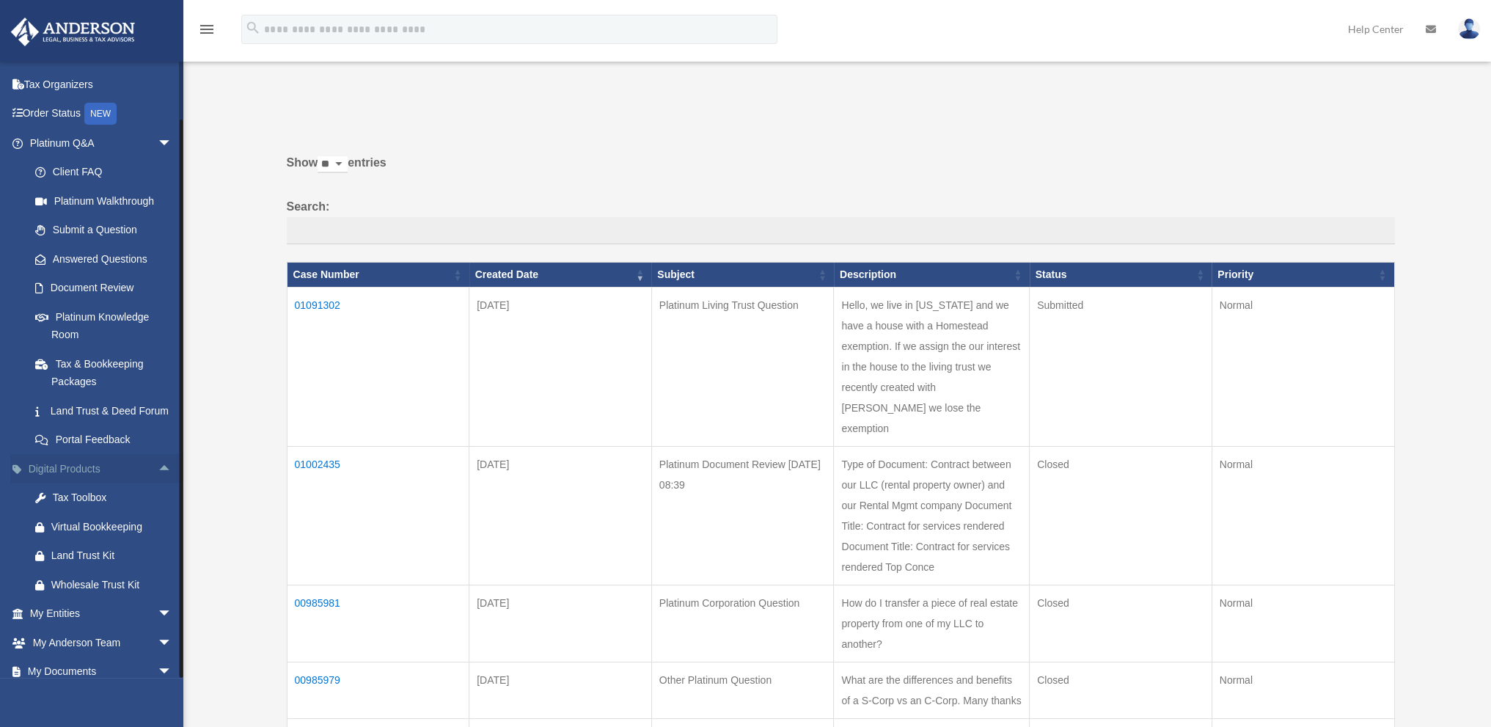
click at [158, 484] on span "arrow_drop_up" at bounding box center [172, 469] width 29 height 30
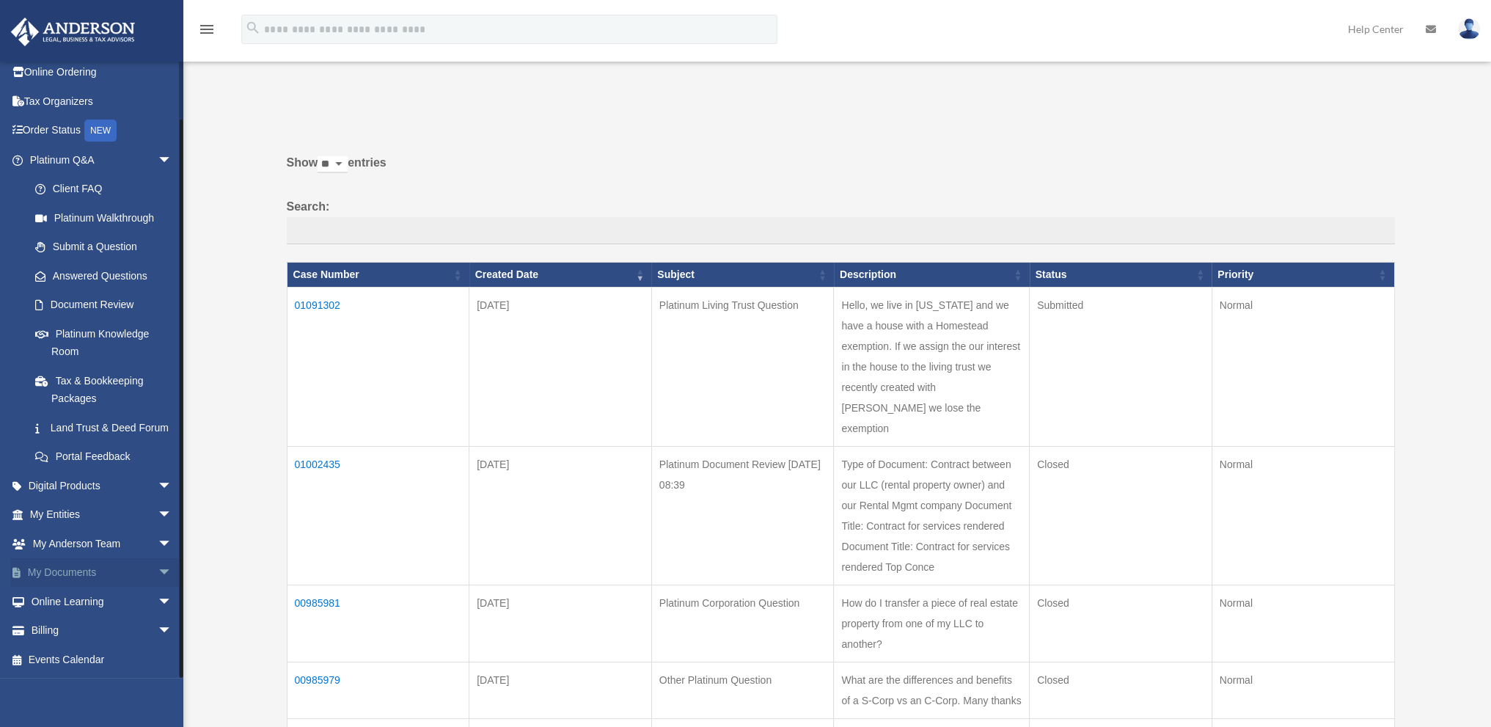
click at [158, 576] on span "arrow_drop_down" at bounding box center [172, 573] width 29 height 30
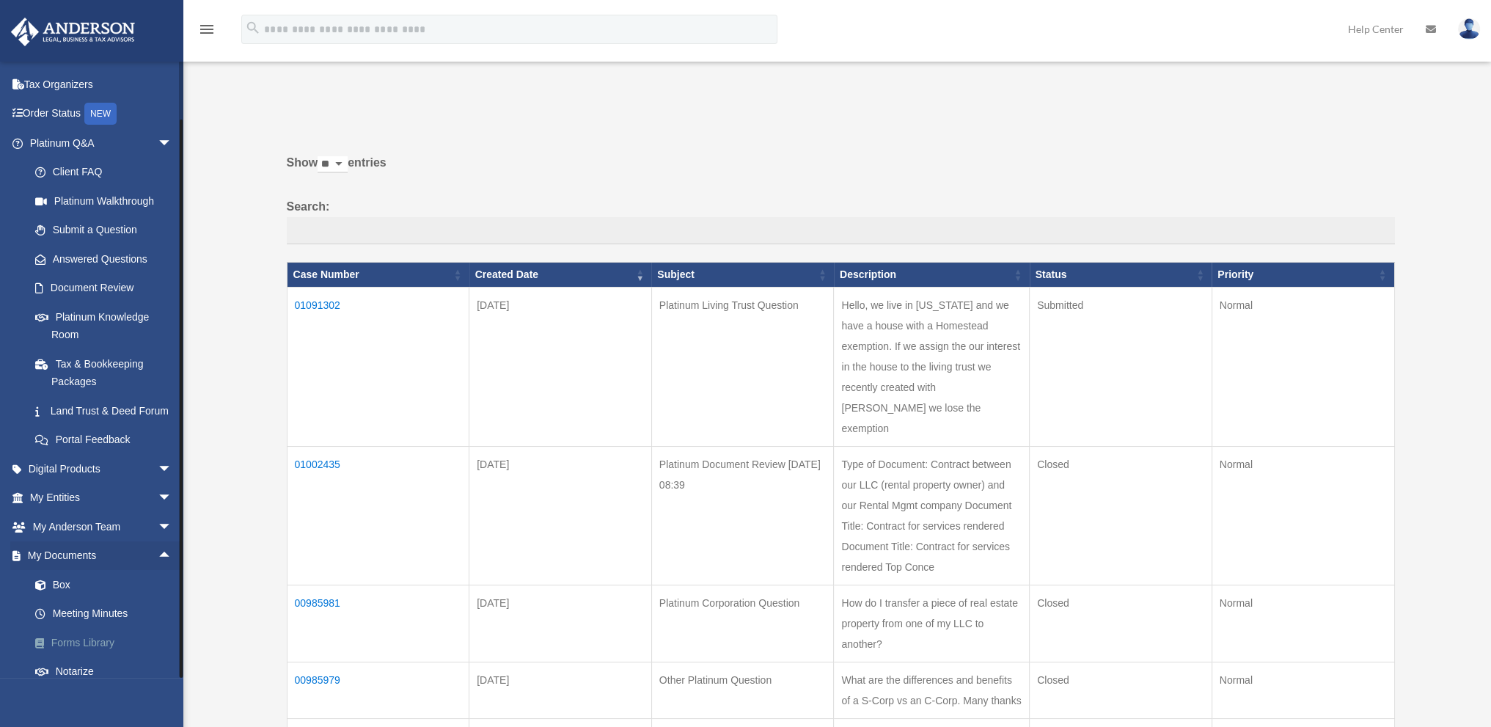
click at [86, 657] on link "Forms Library" at bounding box center [108, 642] width 174 height 29
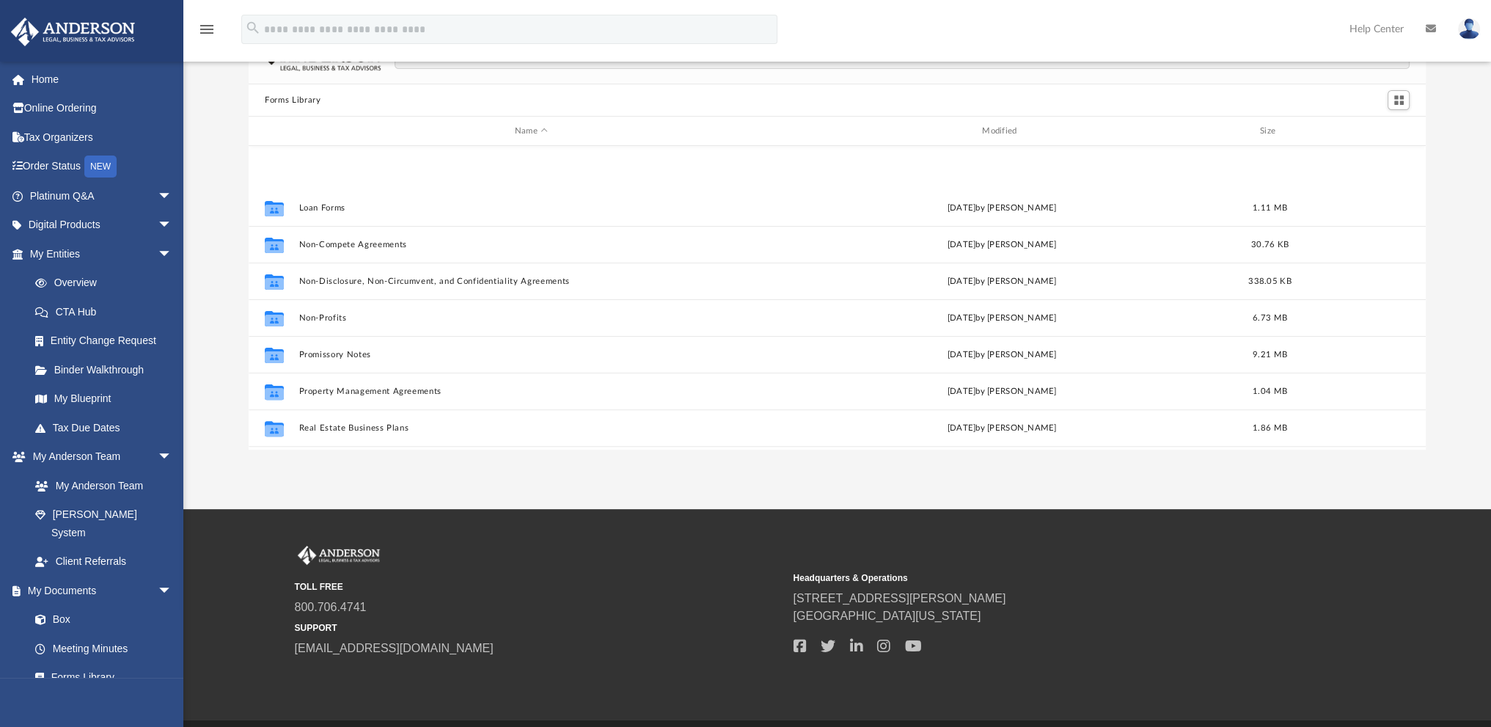
scroll to position [795, 0]
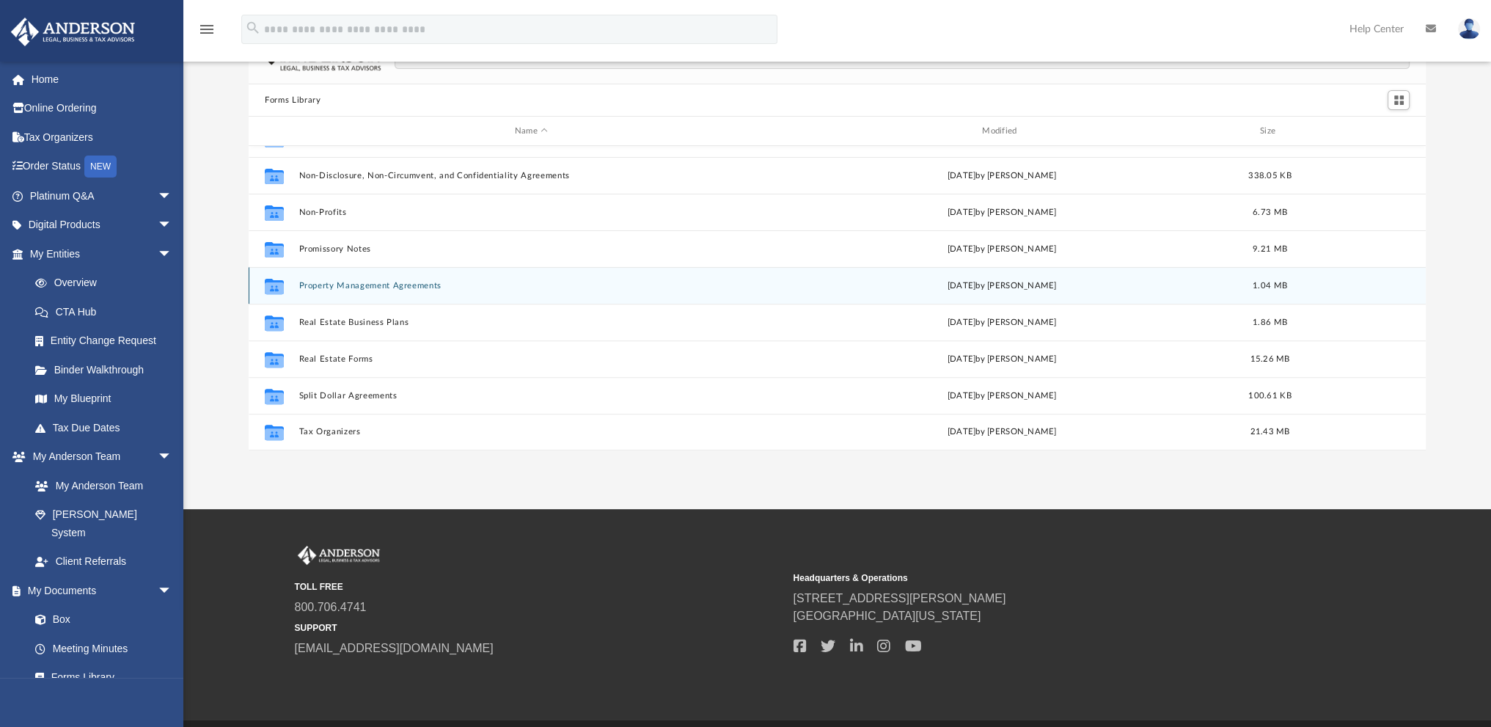
click at [349, 286] on button "Property Management Agreements" at bounding box center [531, 286] width 464 height 10
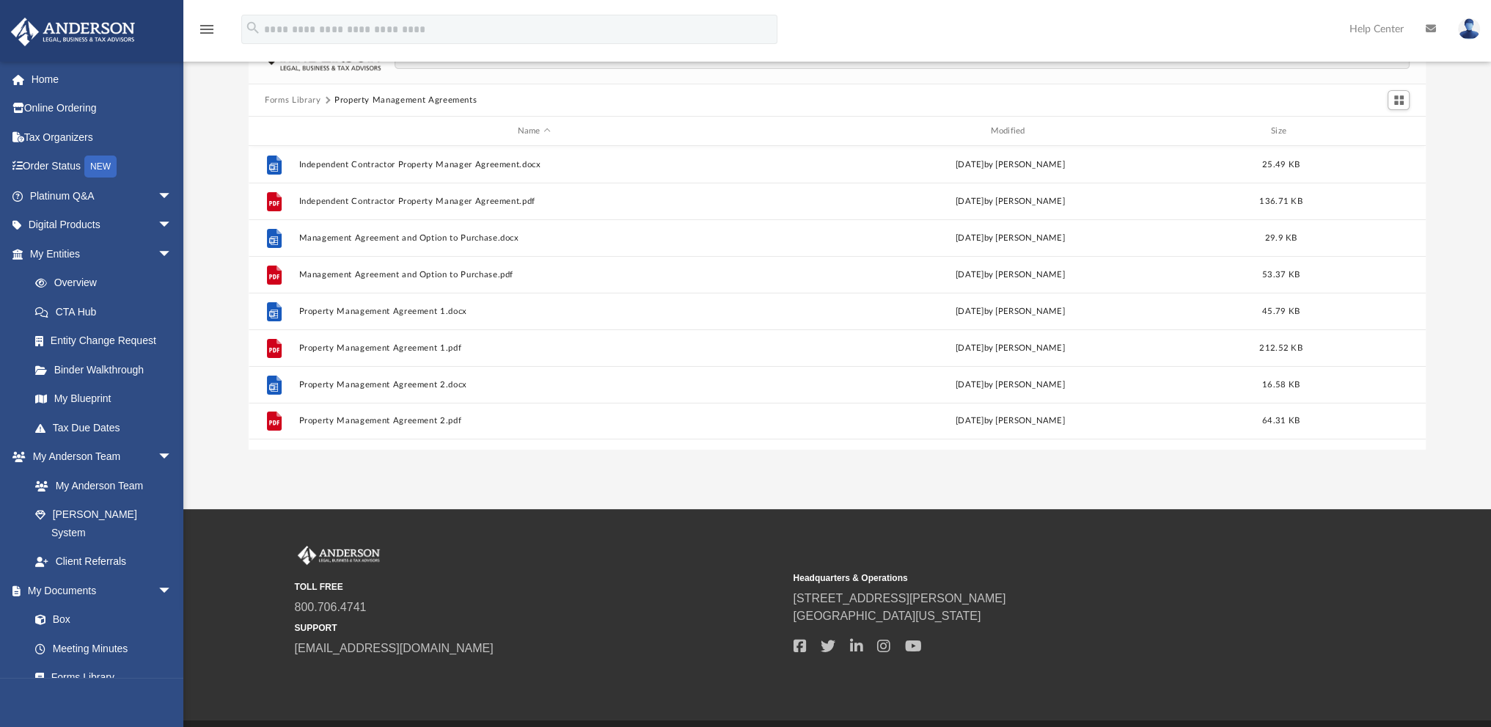
scroll to position [0, 0]
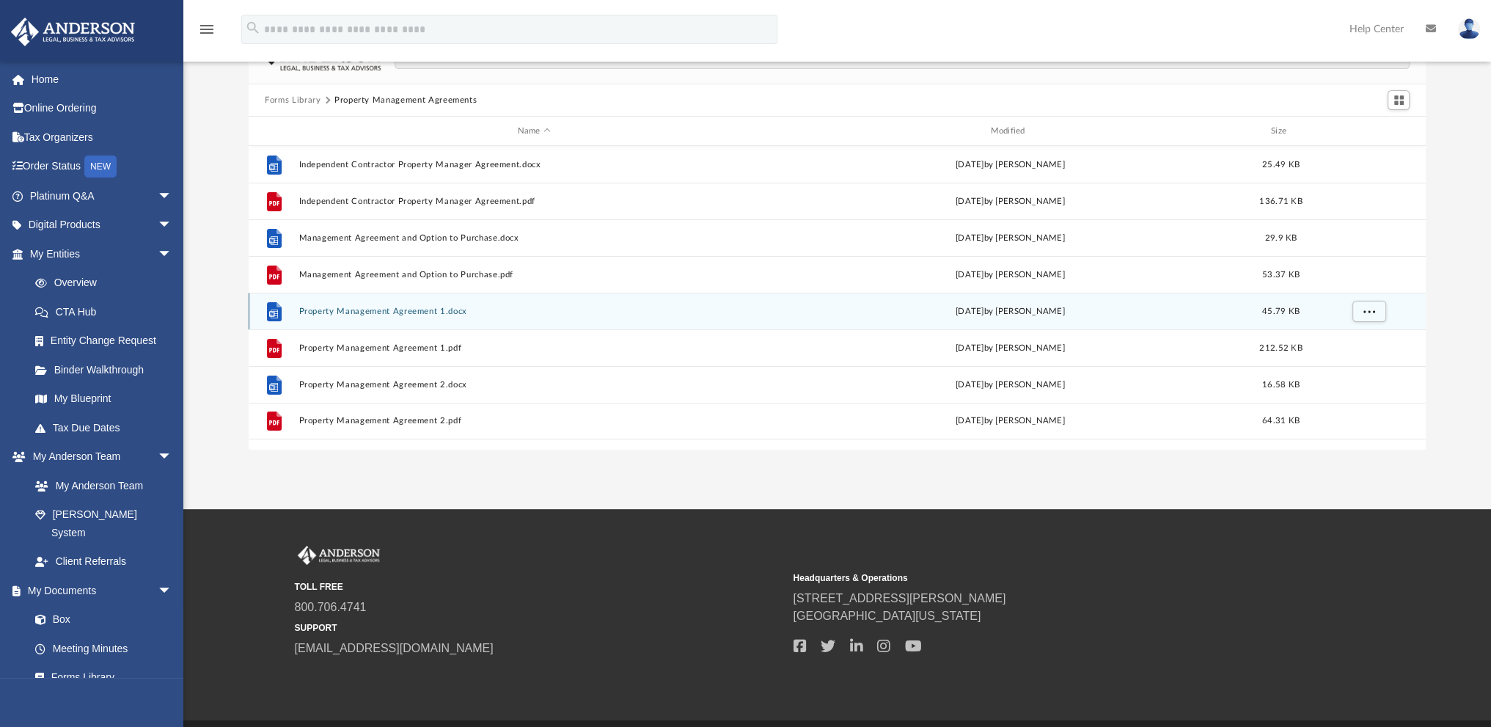
click at [378, 312] on button "Property Management Agreement 1.docx" at bounding box center [534, 311] width 470 height 10
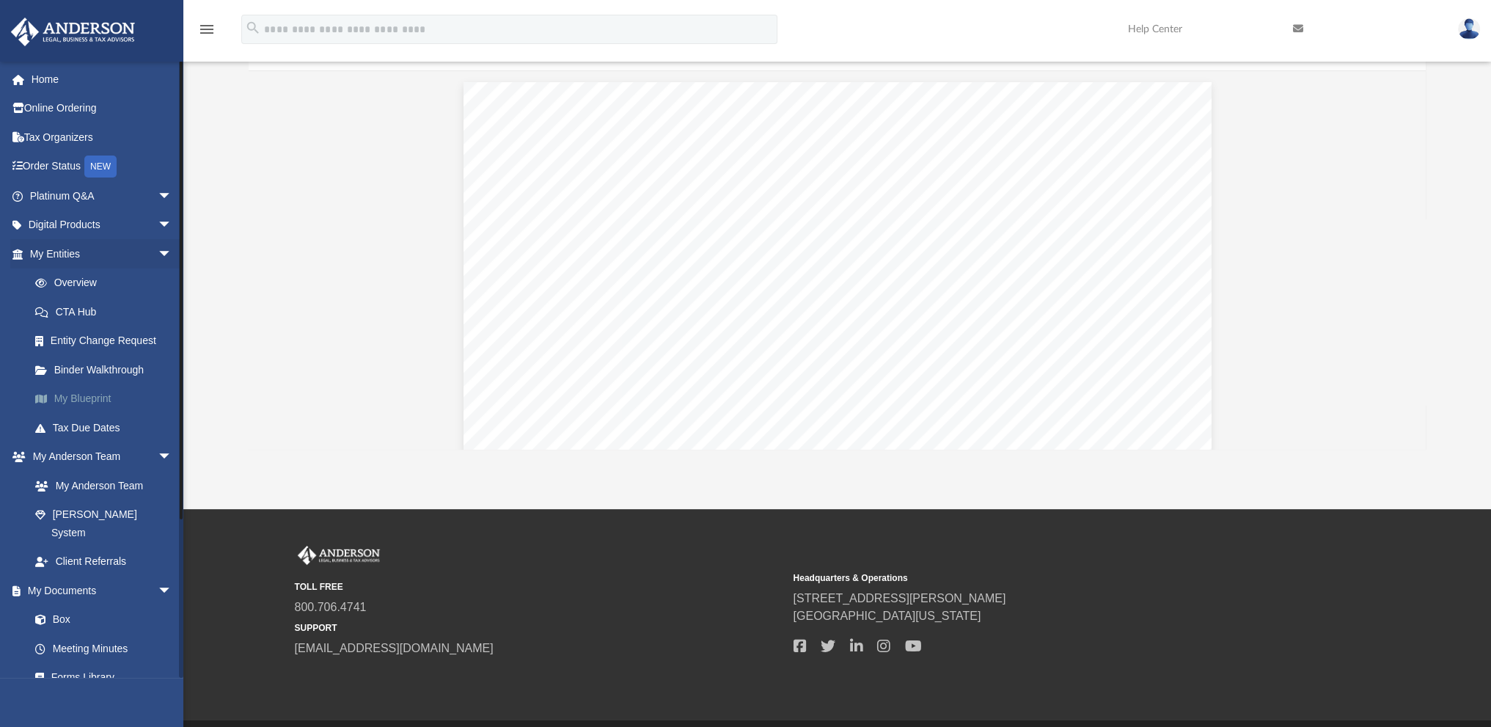
click at [83, 391] on link "My Blueprint" at bounding box center [108, 398] width 174 height 29
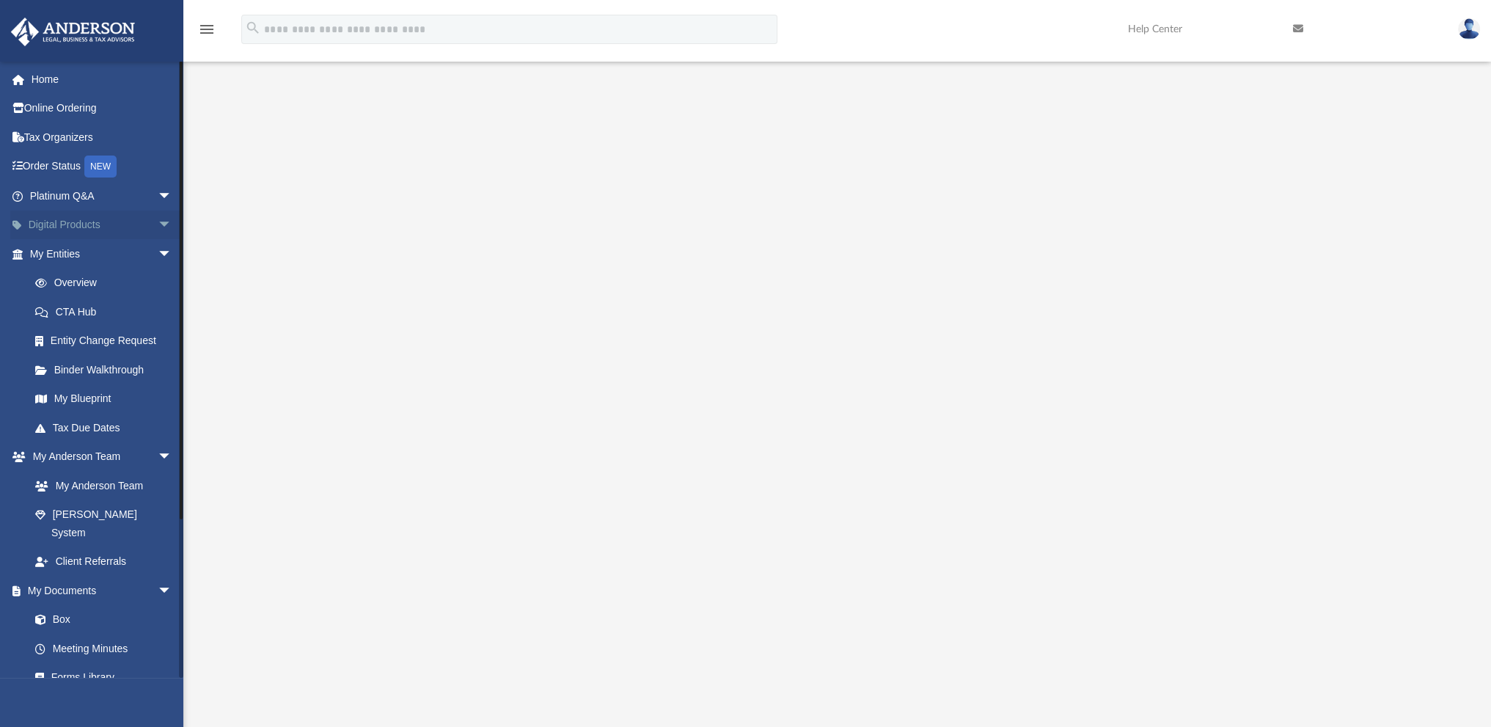
click at [158, 218] on span "arrow_drop_down" at bounding box center [172, 225] width 29 height 30
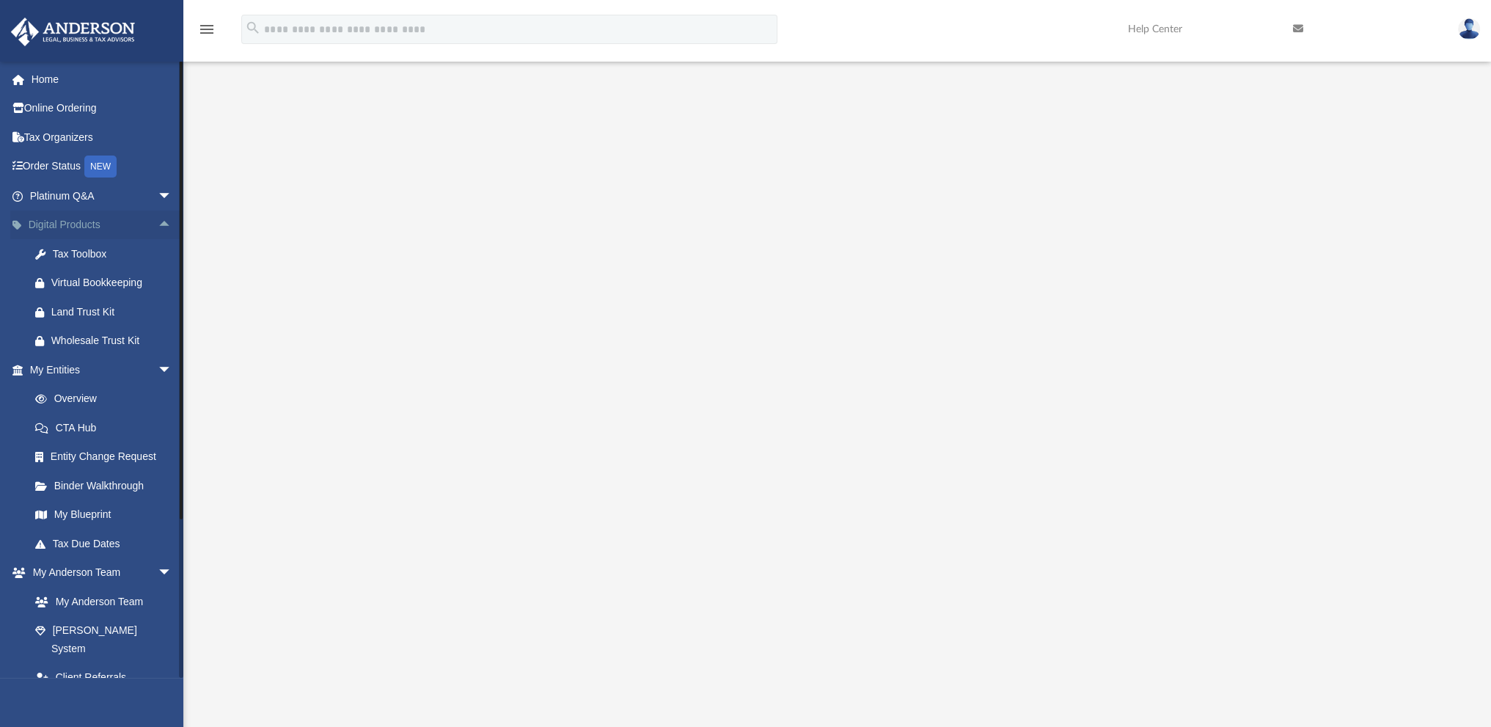
click at [158, 218] on span "arrow_drop_up" at bounding box center [172, 225] width 29 height 30
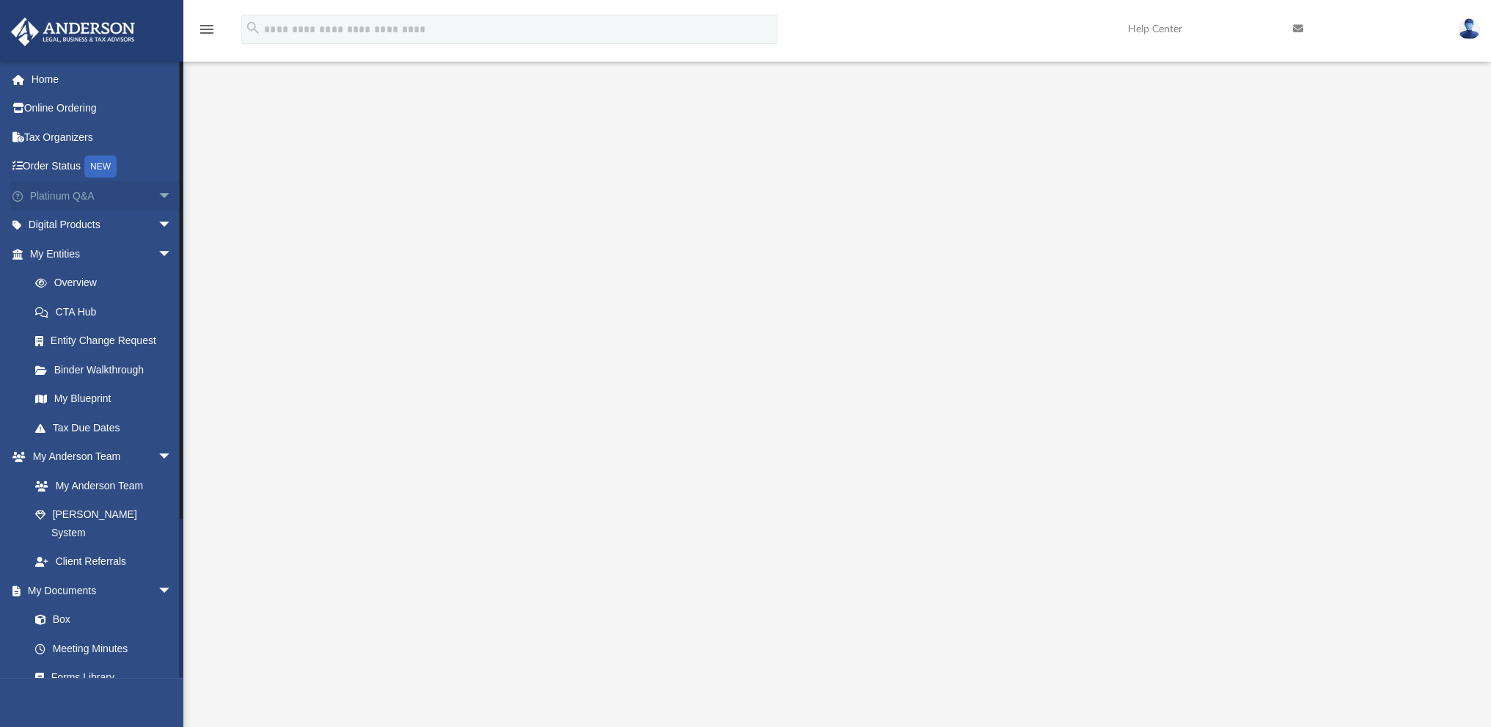
click at [158, 190] on span "arrow_drop_down" at bounding box center [172, 196] width 29 height 30
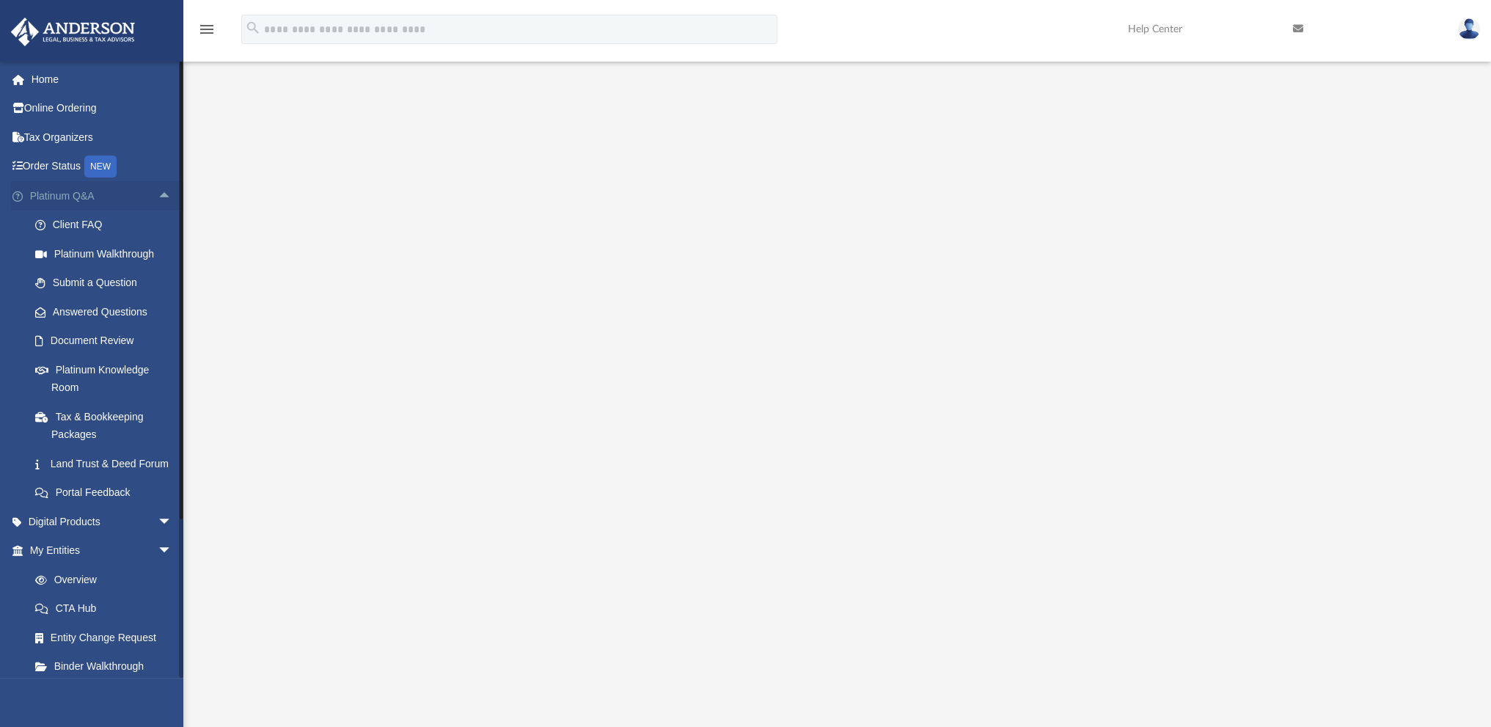
click at [158, 190] on span "arrow_drop_up" at bounding box center [172, 196] width 29 height 30
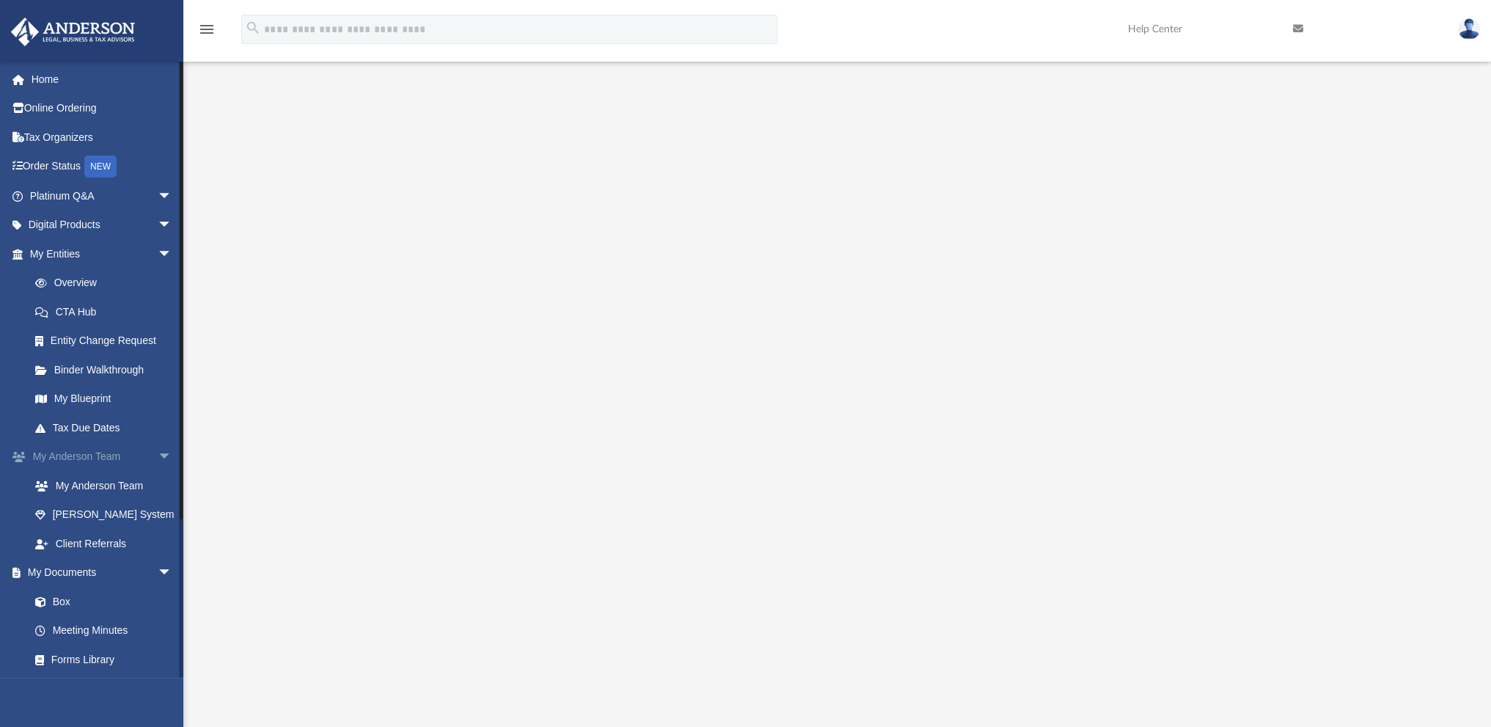
click at [158, 454] on span "arrow_drop_down" at bounding box center [172, 457] width 29 height 30
click at [72, 515] on link "Box" at bounding box center [108, 514] width 174 height 29
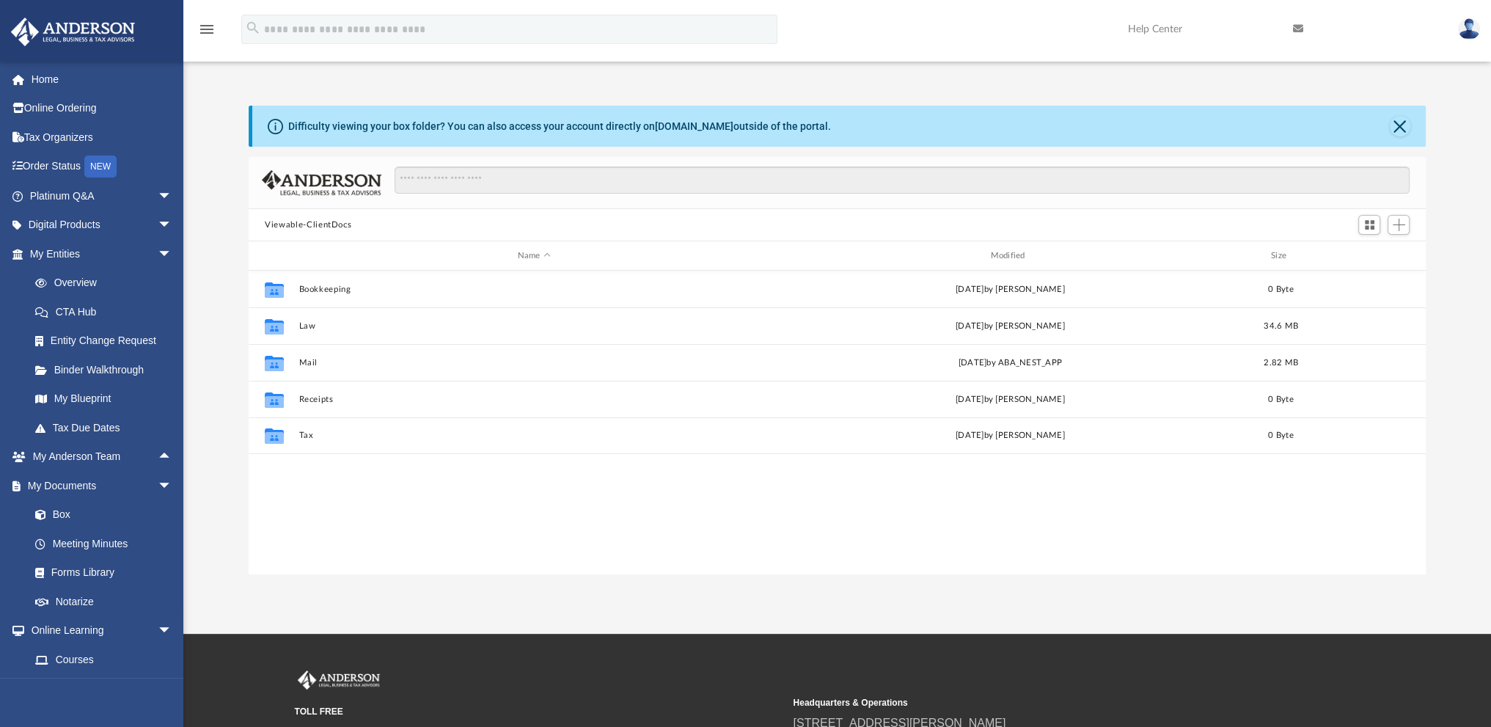
scroll to position [322, 1164]
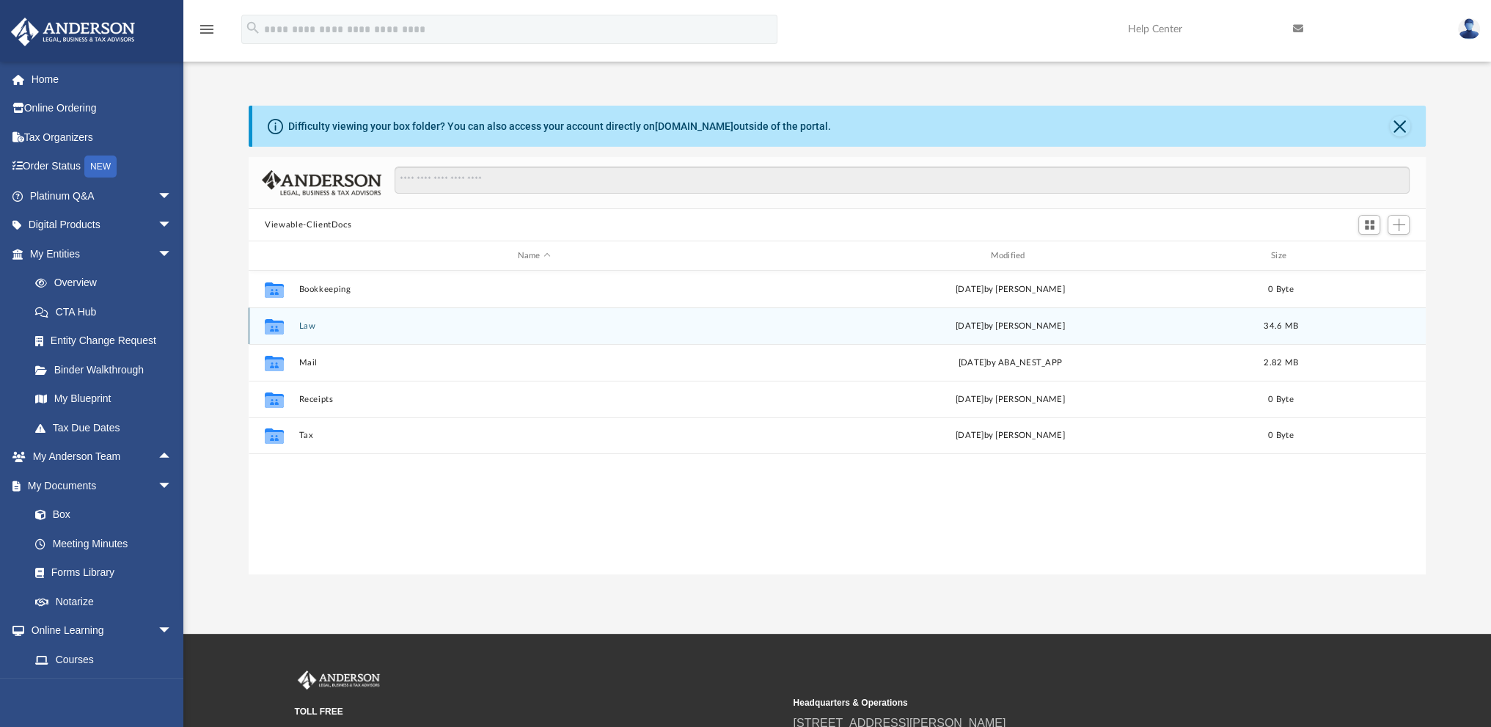
click at [306, 322] on button "Law" at bounding box center [534, 326] width 470 height 10
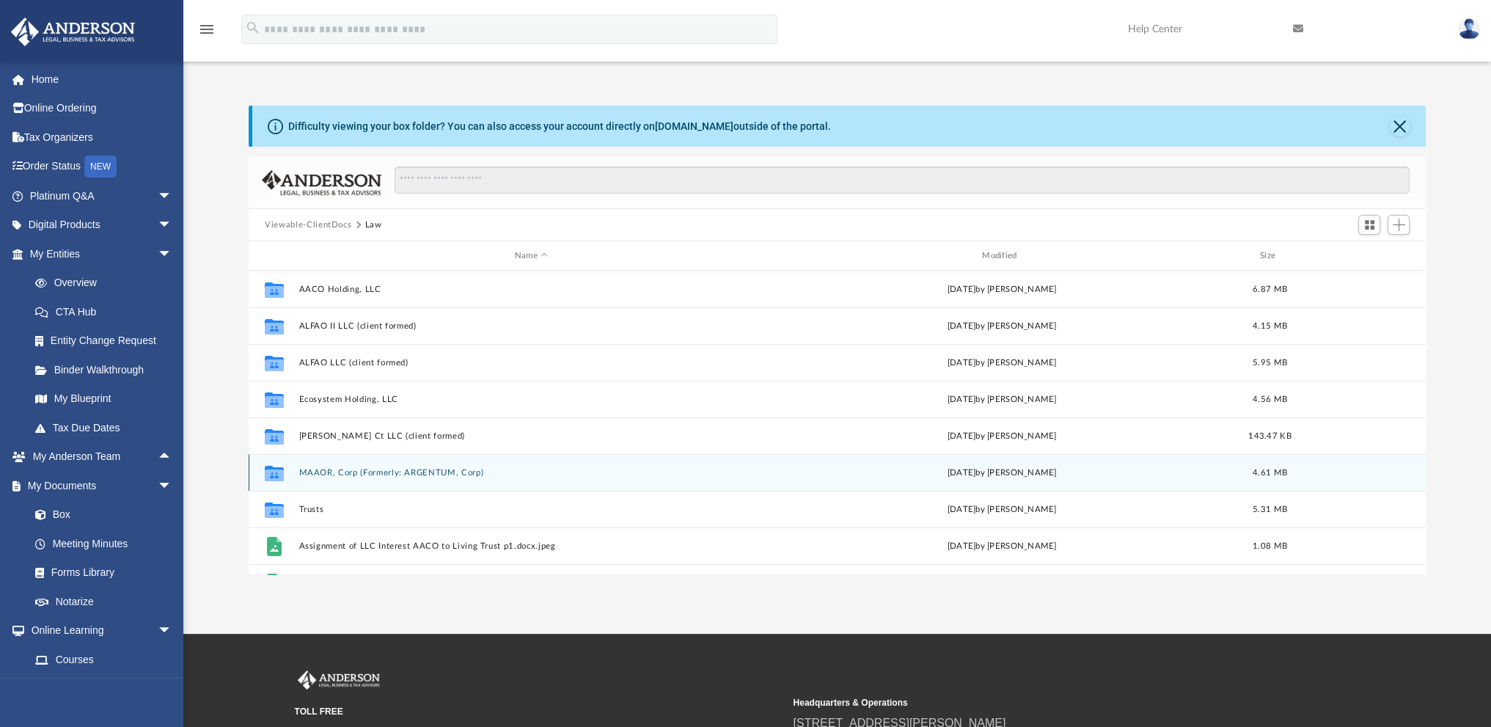
click at [348, 465] on div "Collaborated Folder MAAOR, Corp (Formerly: ARGENTUM, Corp) [DATE] by [PERSON_NA…" at bounding box center [837, 472] width 1177 height 37
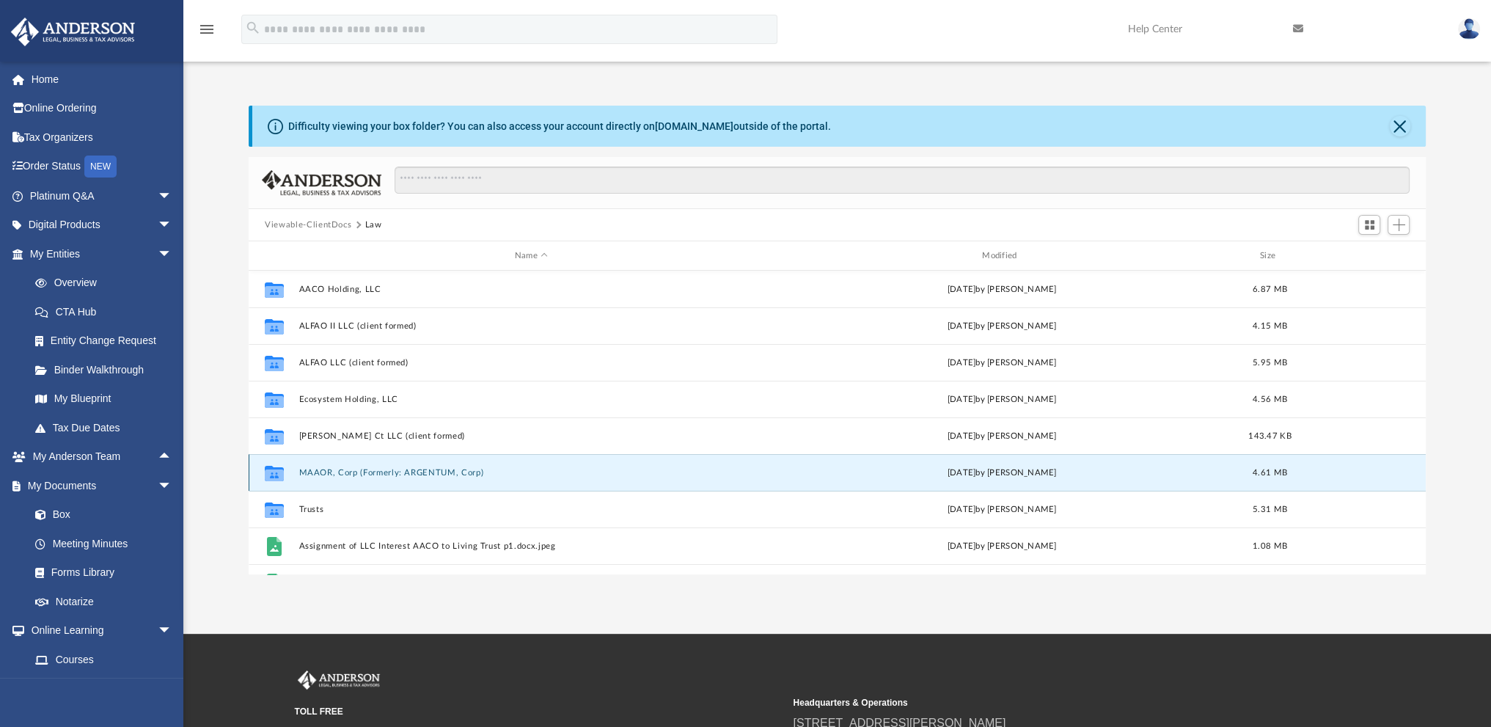
click at [348, 474] on button "MAAOR, Corp (Formerly: ARGENTUM, Corp)" at bounding box center [531, 473] width 464 height 10
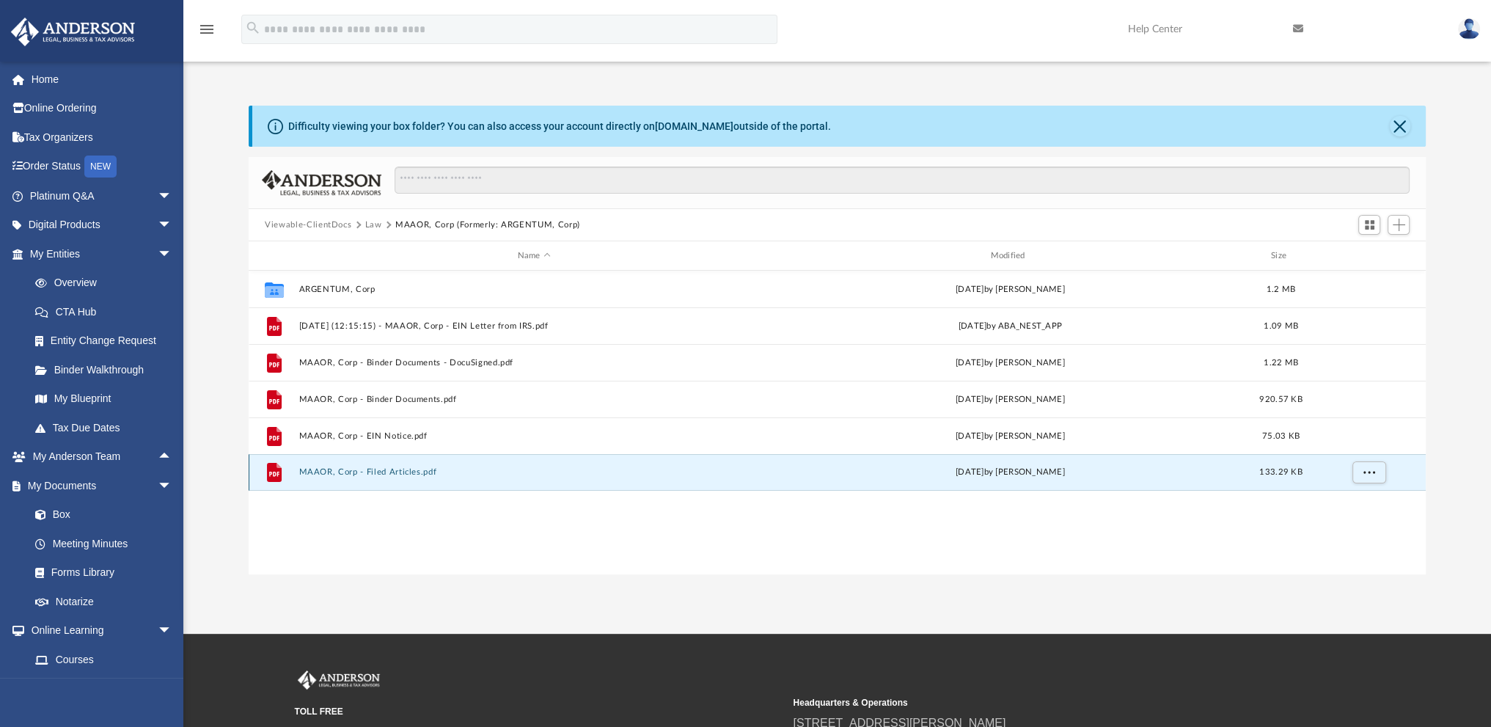
click at [378, 474] on button "MAAOR, Corp - Filed Articles.pdf" at bounding box center [534, 472] width 470 height 10
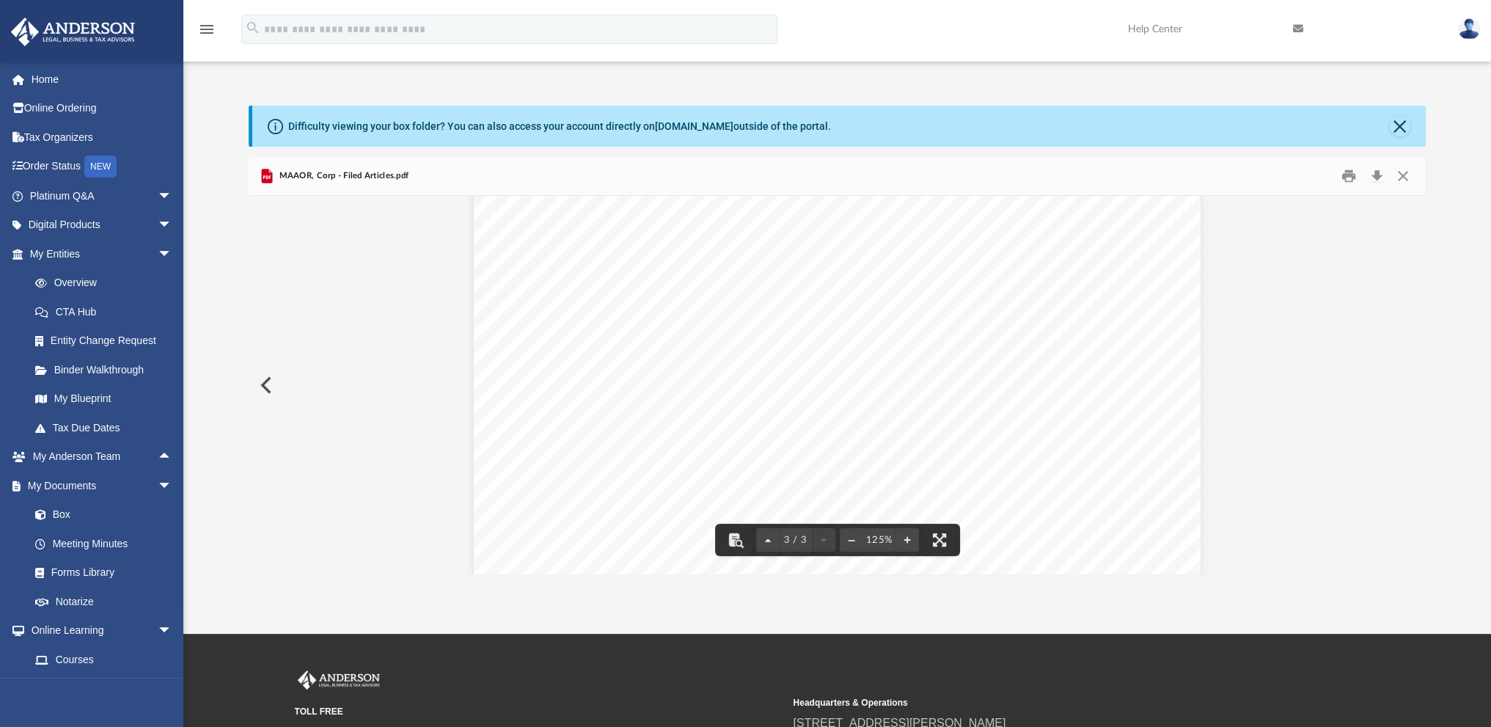
scroll to position [1980, 0]
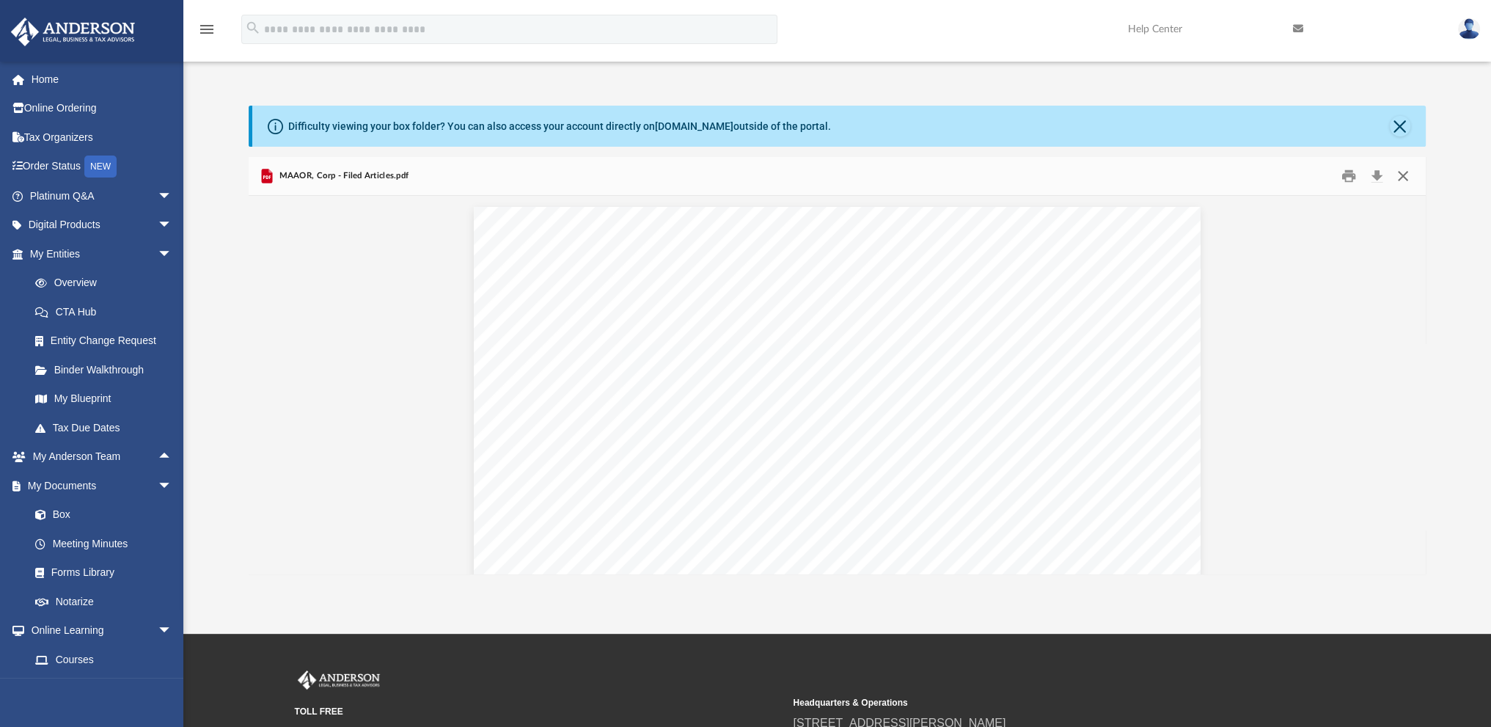
click at [1402, 179] on button "Close" at bounding box center [1402, 176] width 26 height 23
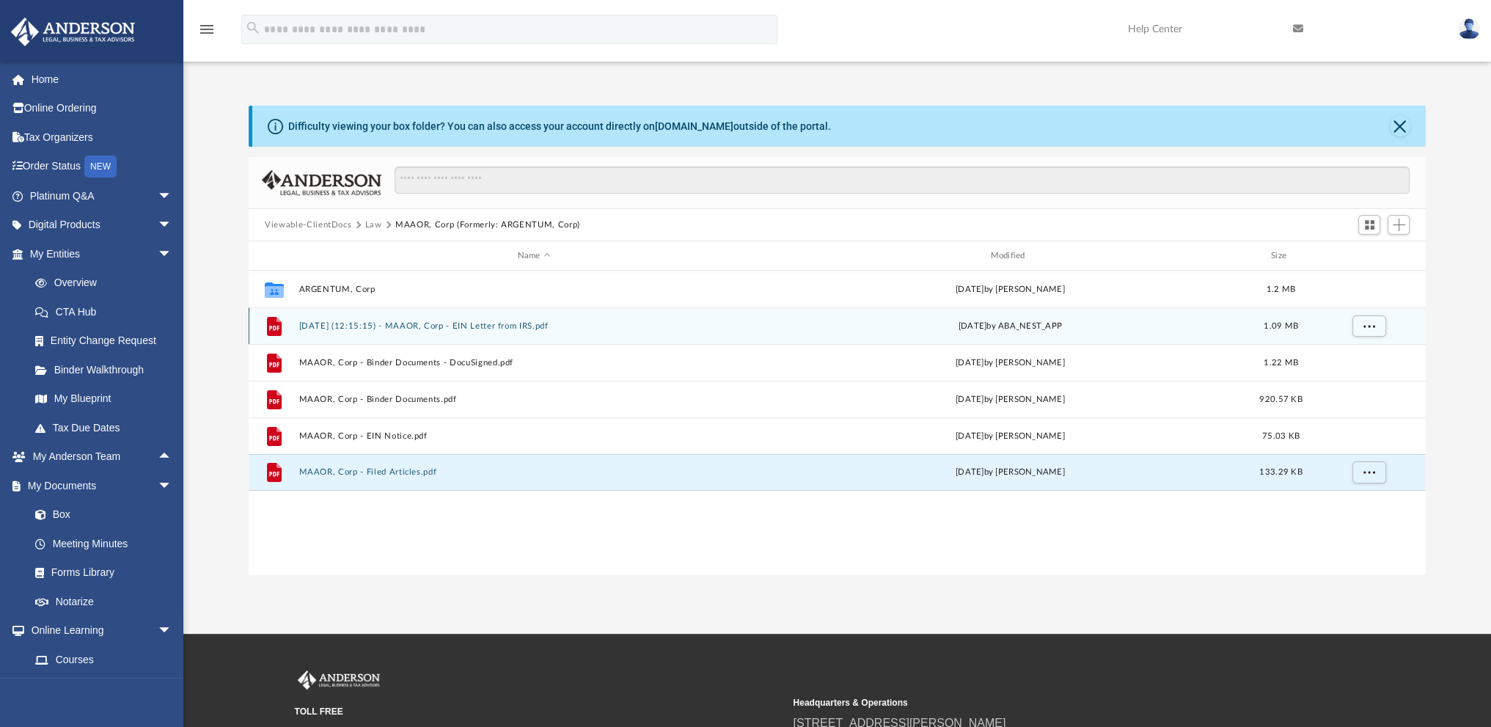
click at [350, 320] on div "File [DATE] (12:15:15) - MAAOR, Corp - EIN Letter from IRS.pdf [DATE] by ABA_NE…" at bounding box center [837, 325] width 1177 height 37
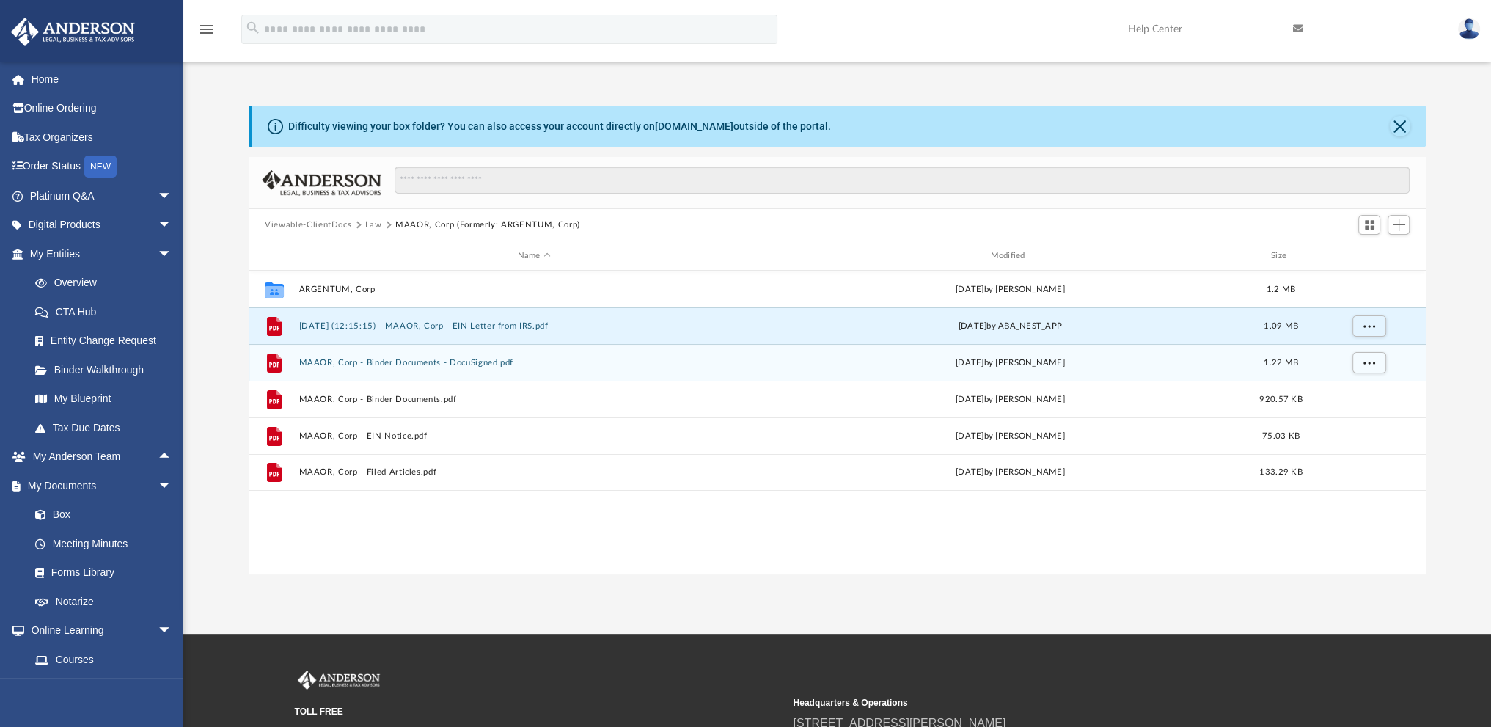
click at [367, 360] on button "MAAOR, Corp - Binder Documents - DocuSigned.pdf" at bounding box center [534, 363] width 470 height 10
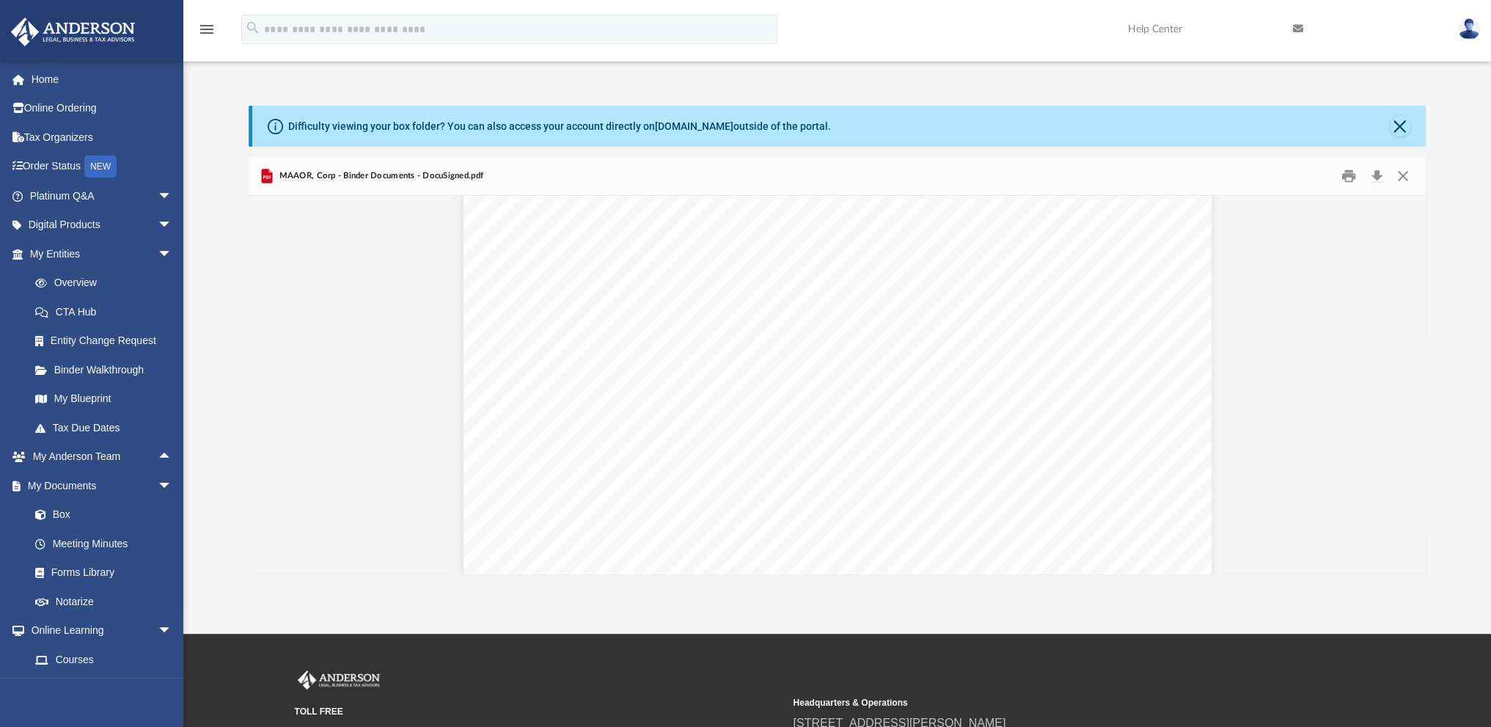
scroll to position [4106, 0]
